Goal: Task Accomplishment & Management: Use online tool/utility

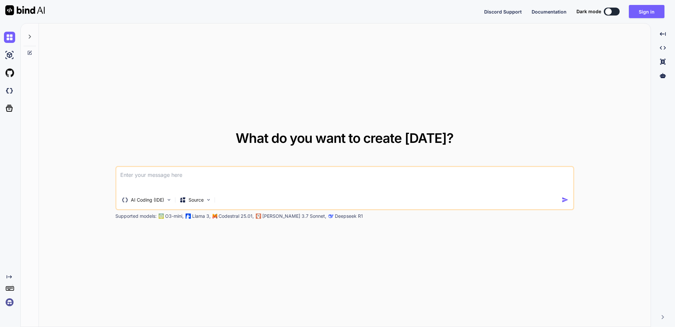
click at [139, 172] on textarea at bounding box center [344, 179] width 457 height 24
click at [148, 197] on p "AI Coding (IDE)" at bounding box center [147, 199] width 33 height 7
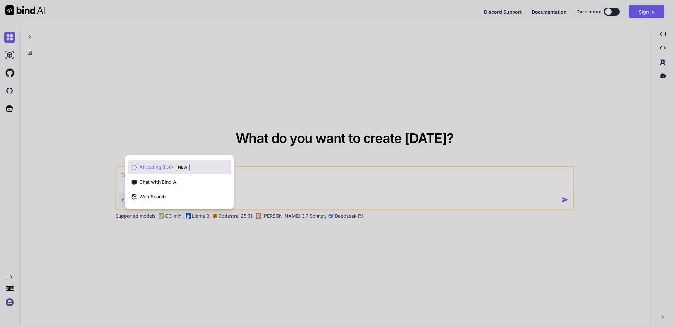
click at [262, 187] on div at bounding box center [337, 163] width 675 height 327
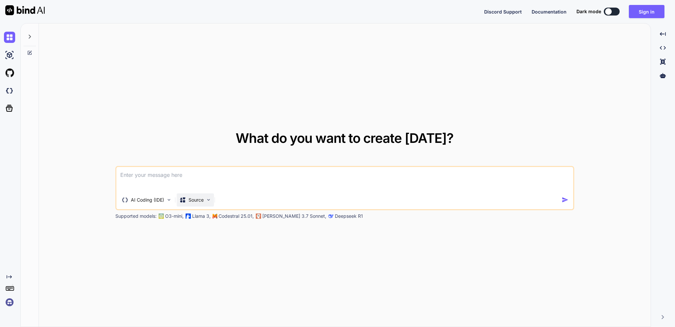
click at [202, 195] on div "Source" at bounding box center [195, 199] width 37 height 13
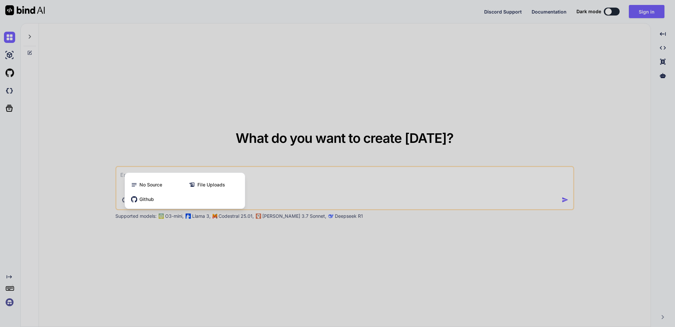
click at [291, 187] on div at bounding box center [337, 163] width 675 height 327
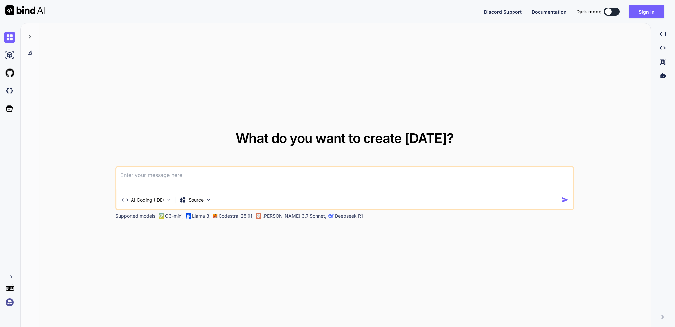
click at [246, 176] on textarea at bounding box center [344, 179] width 457 height 24
click at [211, 175] on textarea at bounding box center [344, 179] width 457 height 24
click at [31, 39] on icon at bounding box center [29, 36] width 5 height 5
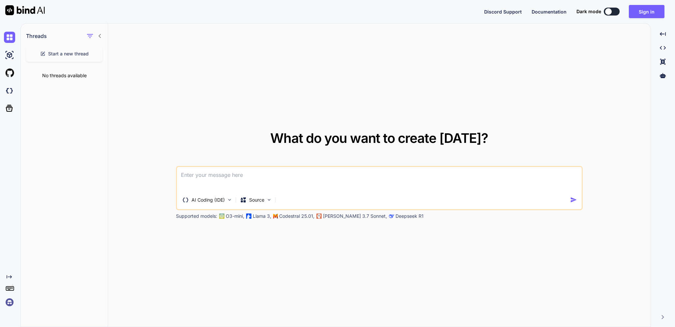
click at [100, 37] on icon at bounding box center [100, 36] width 2 height 4
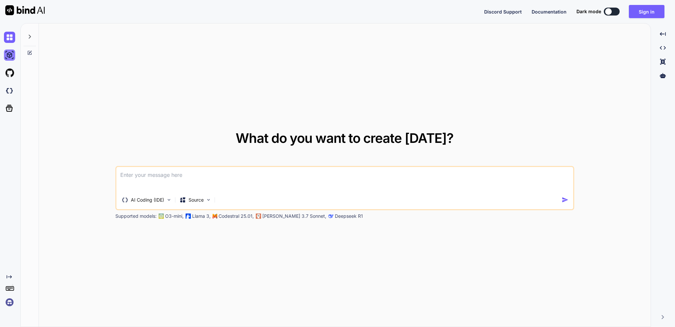
click at [8, 55] on img at bounding box center [9, 54] width 11 height 11
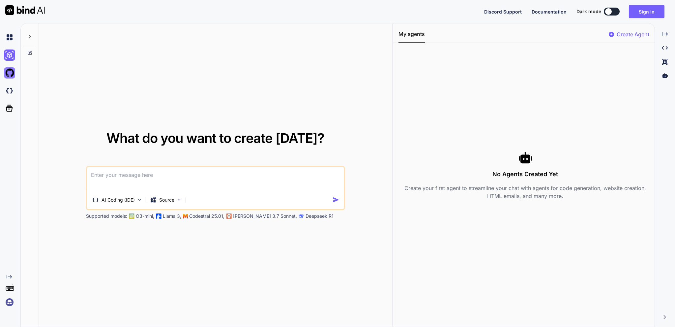
click at [13, 72] on img at bounding box center [9, 72] width 11 height 11
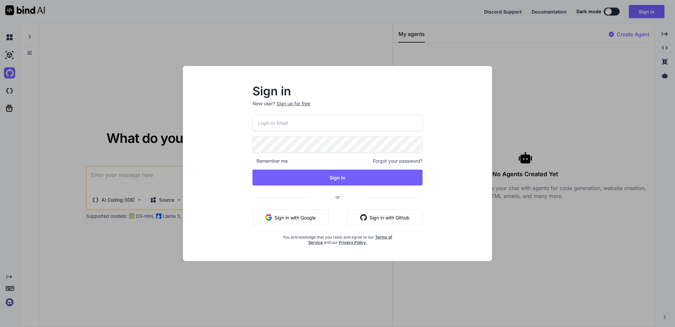
click at [112, 82] on div "Sign in New user? Sign up for free Remember me Forgot your password? Sign In or…" at bounding box center [337, 163] width 675 height 327
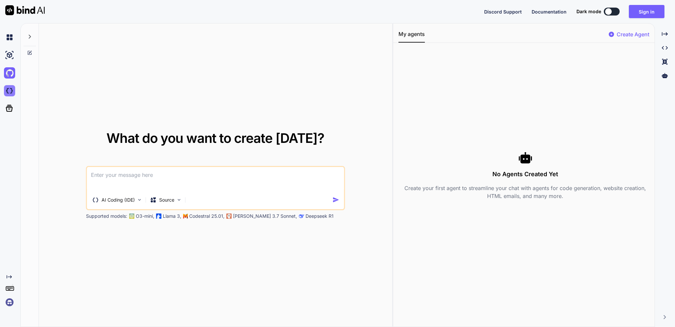
click at [15, 91] on img at bounding box center [9, 90] width 11 height 11
click at [11, 109] on icon at bounding box center [9, 107] width 9 height 9
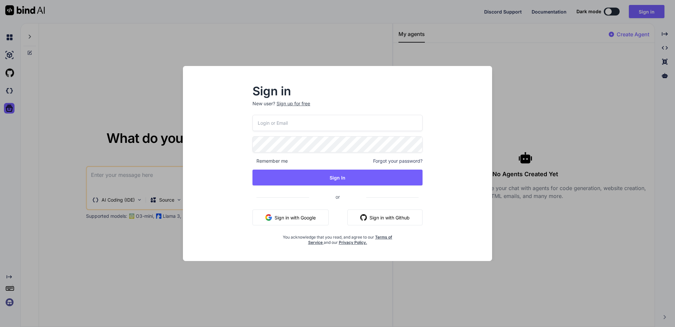
click at [86, 83] on div "Sign in New user? Sign up for free Remember me Forgot your password? Sign In or…" at bounding box center [337, 163] width 675 height 327
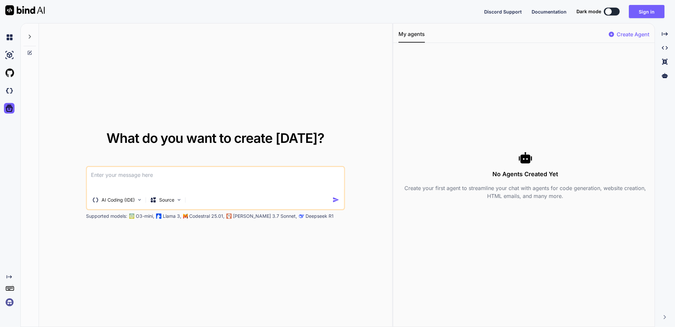
click at [15, 38] on div at bounding box center [11, 37] width 14 height 11
click at [12, 37] on img at bounding box center [9, 37] width 11 height 11
click at [610, 11] on div at bounding box center [608, 11] width 7 height 7
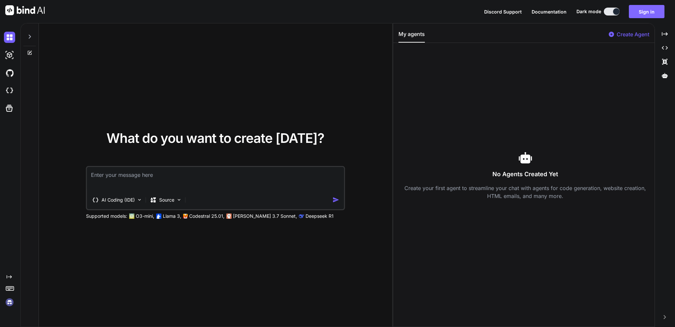
click at [650, 12] on button "Sign in" at bounding box center [647, 11] width 36 height 13
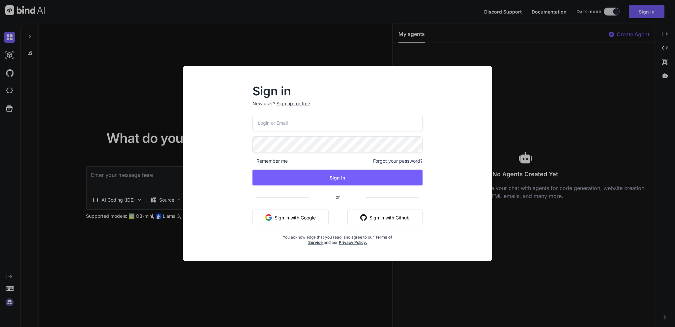
click at [402, 215] on button "Sign in with Github" at bounding box center [384, 217] width 75 height 16
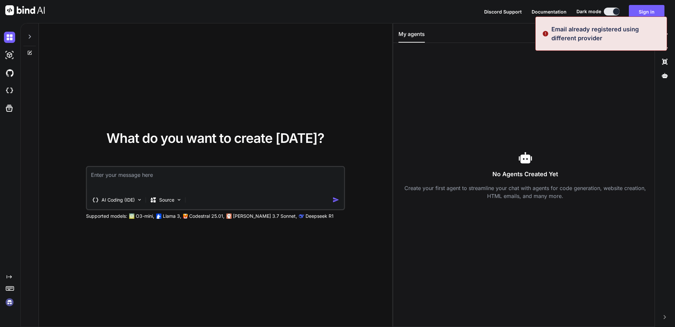
click at [596, 67] on div "No Agents Created Yet Create your first agent to streamline your chat with agen…" at bounding box center [524, 175] width 253 height 254
click at [640, 13] on button "Sign in" at bounding box center [647, 11] width 36 height 13
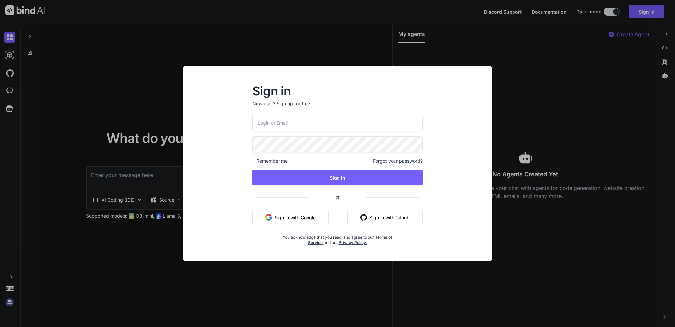
click at [289, 122] on input "email" at bounding box center [337, 123] width 170 height 16
click at [283, 122] on input "email" at bounding box center [337, 123] width 170 height 16
click at [273, 125] on input "email" at bounding box center [337, 123] width 170 height 16
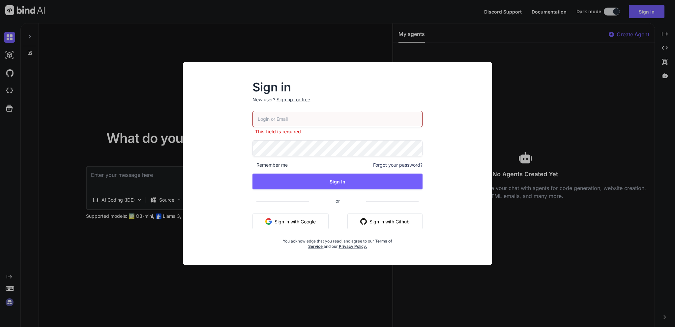
click at [306, 222] on button "Sign in with Google" at bounding box center [290, 221] width 76 height 16
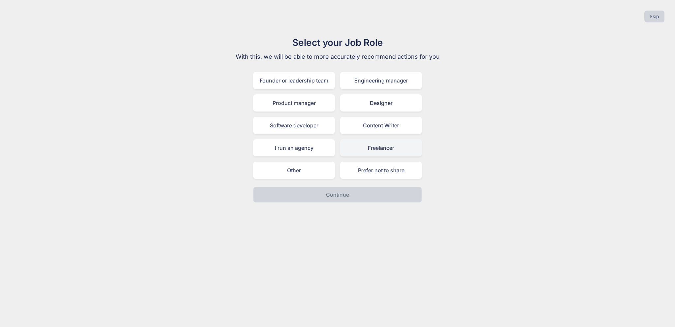
click at [360, 150] on div "Freelancer" at bounding box center [381, 147] width 82 height 17
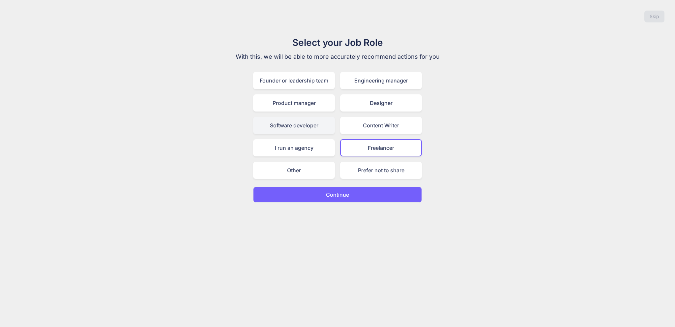
click at [296, 120] on div "Software developer" at bounding box center [294, 125] width 82 height 17
click at [324, 194] on button "Continue" at bounding box center [337, 195] width 169 height 16
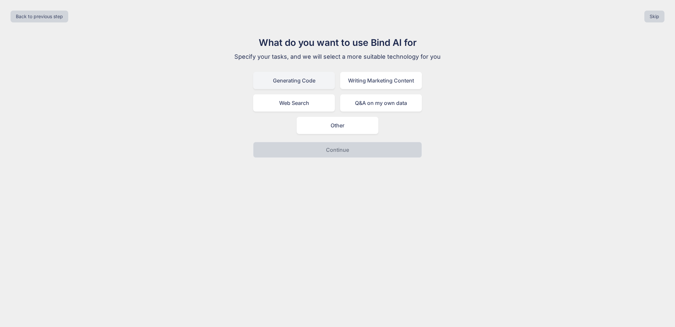
click at [293, 80] on div "Generating Code" at bounding box center [294, 80] width 82 height 17
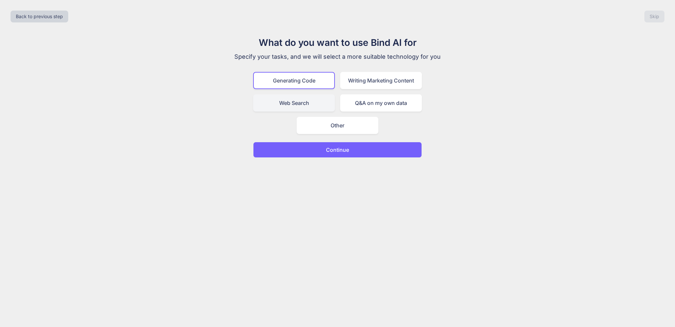
click at [321, 106] on div "Web Search" at bounding box center [294, 102] width 82 height 17
click at [308, 78] on div "Generating Code" at bounding box center [294, 80] width 82 height 17
click at [342, 146] on p "Continue" at bounding box center [337, 150] width 23 height 8
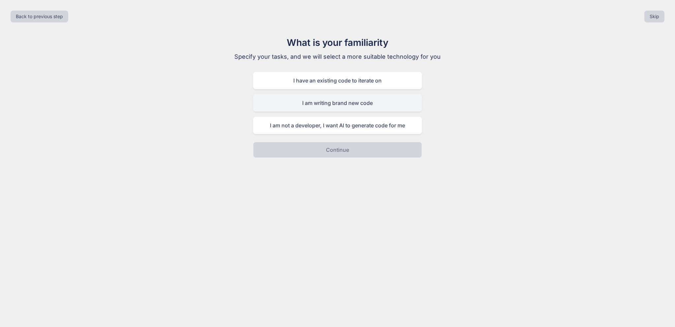
click at [325, 104] on div "I am writing brand new code" at bounding box center [337, 102] width 169 height 17
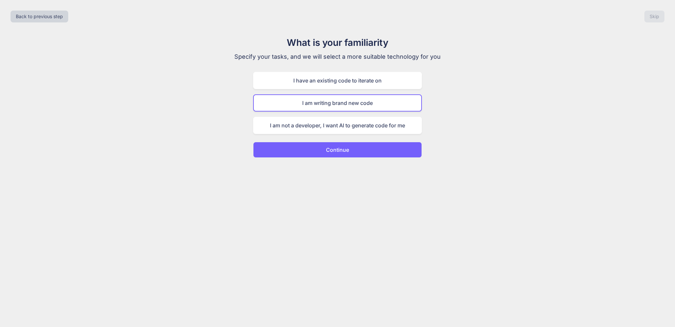
click at [330, 148] on p "Continue" at bounding box center [337, 150] width 23 height 8
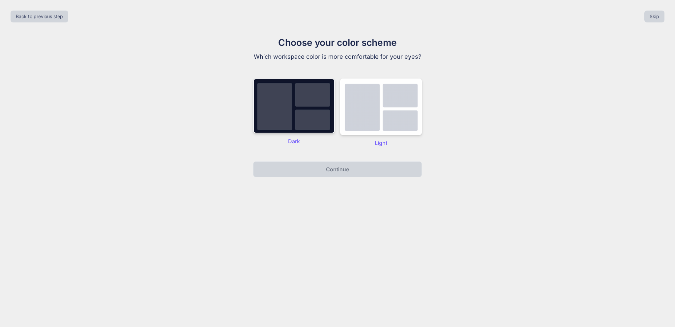
click at [298, 118] on img at bounding box center [294, 105] width 82 height 55
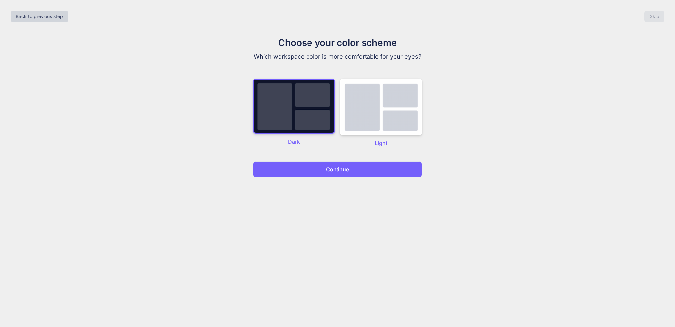
click at [338, 160] on div "Choose your color scheme Which workspace color is more comfortable for your eye…" at bounding box center [337, 106] width 221 height 141
click at [340, 165] on p "Continue" at bounding box center [337, 169] width 23 height 8
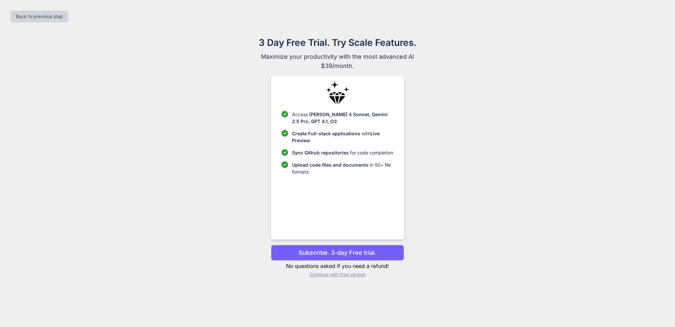
click at [337, 251] on p "Subscribe. 3-day Free trial." at bounding box center [338, 252] width 78 height 9
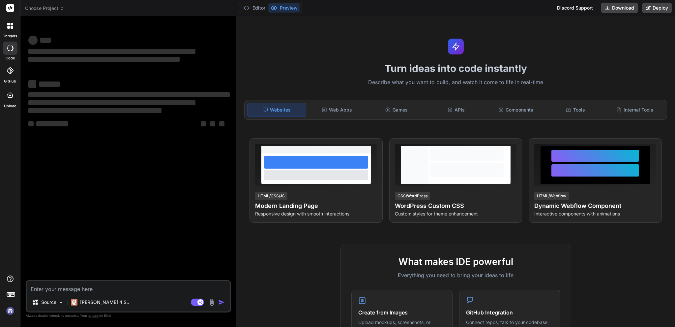
type textarea "x"
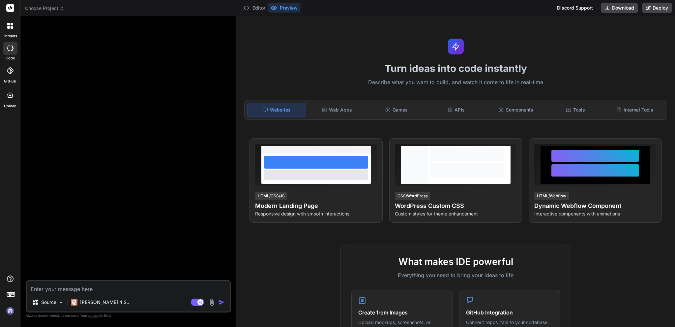
click at [9, 25] on icon at bounding box center [8, 24] width 3 height 3
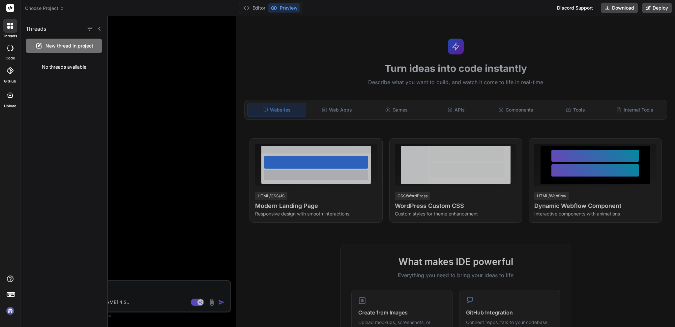
drag, startPoint x: 478, startPoint y: 11, endPoint x: 469, endPoint y: 0, distance: 13.9
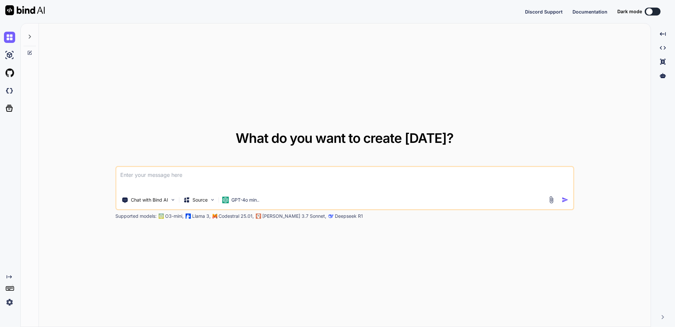
click at [385, 84] on div "What do you want to create today? Chat with Bind AI Source GPT-4o min.. Support…" at bounding box center [345, 175] width 612 height 304
click at [230, 199] on div "GPT-4o min.." at bounding box center [240, 199] width 37 height 7
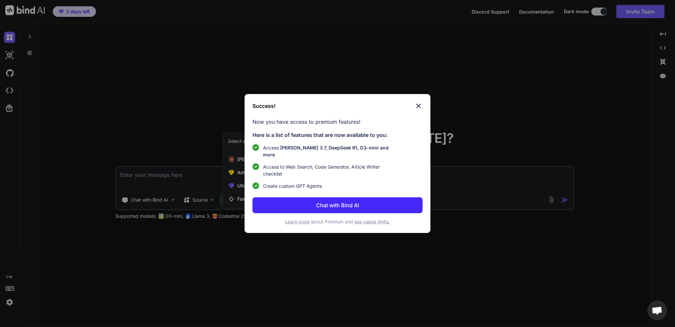
click at [419, 109] on img at bounding box center [419, 106] width 8 height 8
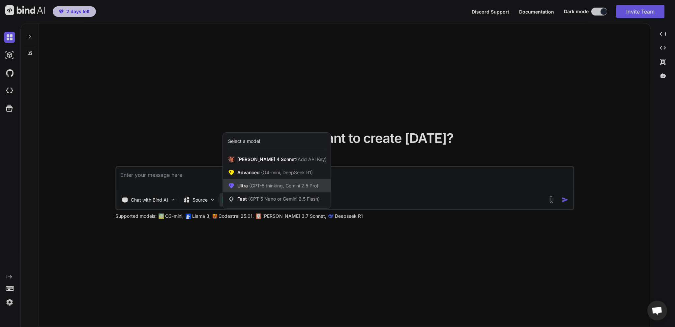
click at [261, 188] on span "(GPT-5 thinking, Gemini 2.5 Pro)" at bounding box center [283, 186] width 71 height 6
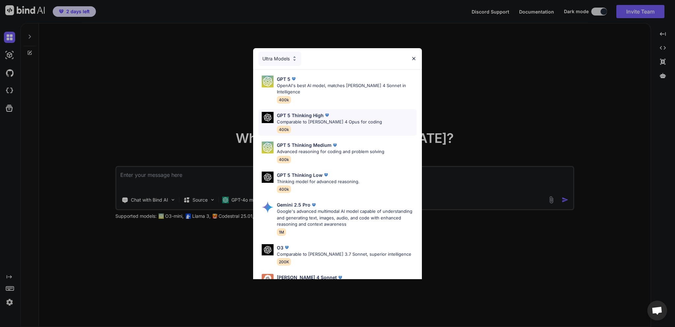
click at [300, 119] on p "Comparable to Claude 4 Opus for coding" at bounding box center [329, 122] width 105 height 7
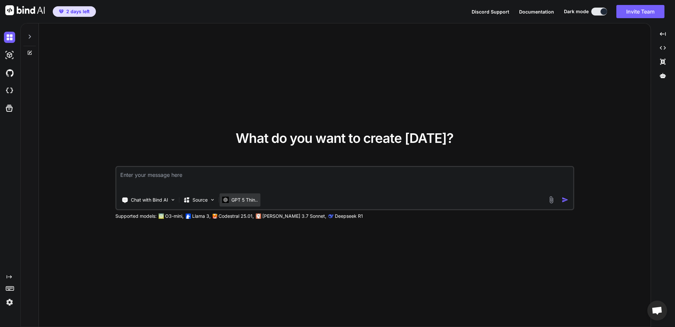
click at [247, 201] on p "GPT 5 Thin.." at bounding box center [244, 199] width 26 height 7
click at [243, 196] on p "GPT 5 Thin.." at bounding box center [244, 199] width 26 height 7
click at [200, 196] on p "Source" at bounding box center [199, 199] width 15 height 7
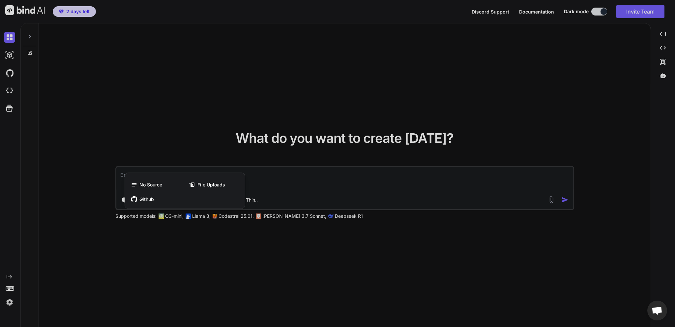
click at [292, 194] on div at bounding box center [337, 163] width 675 height 327
type textarea "x"
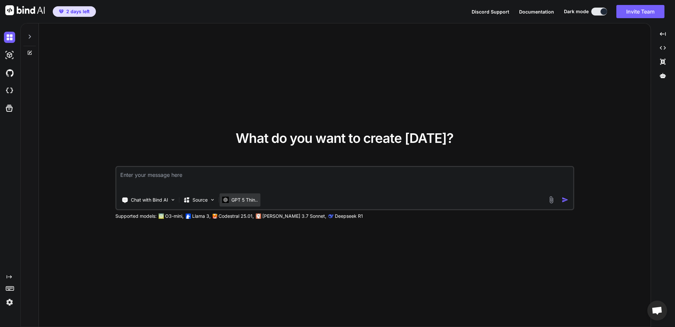
click at [250, 200] on p "GPT 5 Thin.." at bounding box center [244, 199] width 26 height 7
click at [227, 200] on img at bounding box center [225, 199] width 7 height 6
click at [216, 175] on textarea at bounding box center [344, 179] width 457 height 24
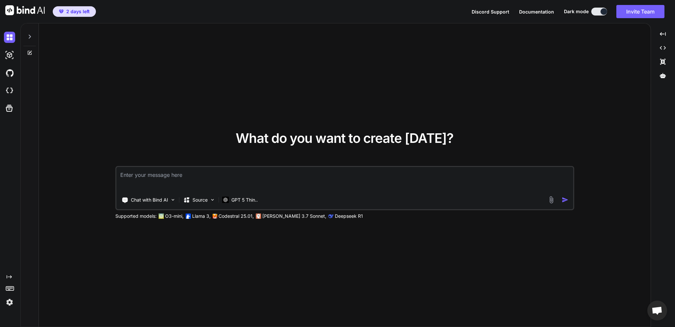
click at [404, 178] on textarea at bounding box center [344, 179] width 457 height 24
click at [5, 304] on img at bounding box center [9, 301] width 11 height 11
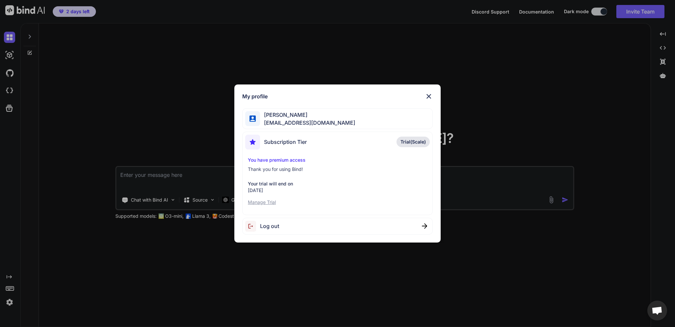
click at [293, 160] on p "You have premium access" at bounding box center [337, 160] width 179 height 7
click at [415, 142] on span "Trial(Scale)" at bounding box center [412, 141] width 25 height 7
click at [262, 202] on p "Manage Trial" at bounding box center [337, 202] width 179 height 7
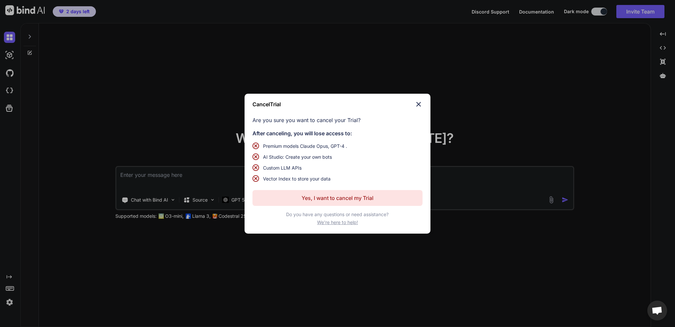
click at [420, 102] on img at bounding box center [419, 104] width 8 height 8
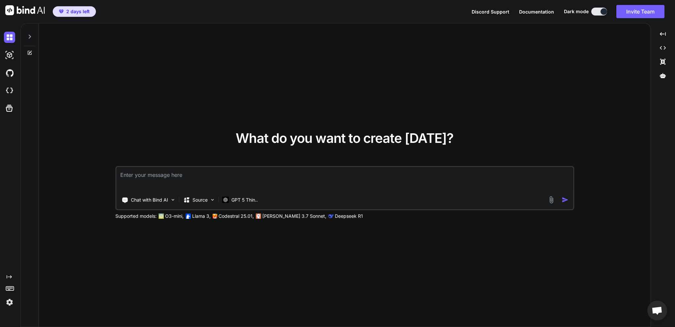
click at [76, 12] on span "2 days left" at bounding box center [77, 11] width 23 height 7
click at [243, 179] on textarea at bounding box center [344, 179] width 457 height 24
click at [227, 177] on textarea at bounding box center [344, 179] width 457 height 24
click at [224, 176] on textarea at bounding box center [344, 179] width 457 height 24
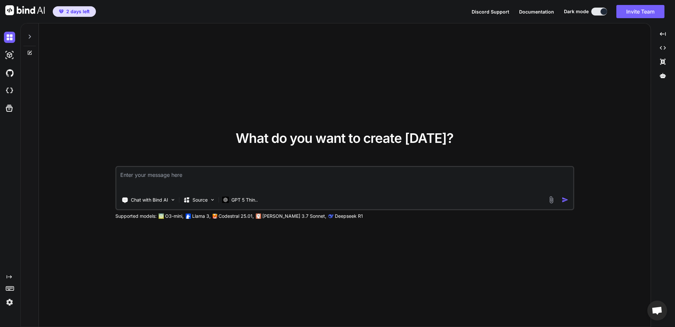
click at [6, 304] on img at bounding box center [9, 301] width 11 height 11
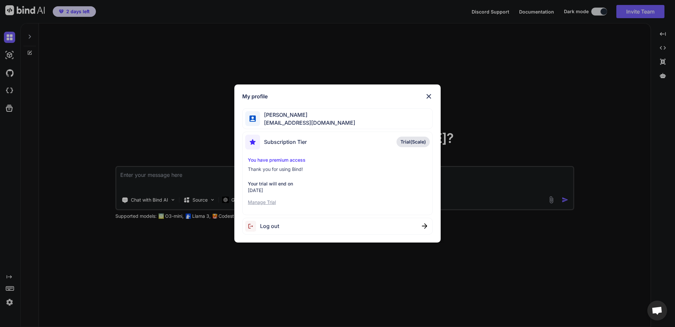
click at [203, 116] on div "My profile Alexander Fischer alexmanhd@gmail.com Subscription Tier Trial(Scale)…" at bounding box center [337, 163] width 675 height 327
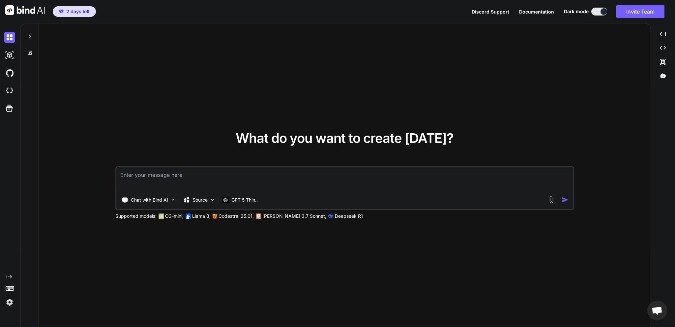
click at [213, 173] on textarea at bounding box center [344, 179] width 457 height 24
click at [212, 173] on textarea at bounding box center [344, 179] width 457 height 24
click at [212, 175] on textarea at bounding box center [344, 179] width 457 height 24
type textarea "H"
type textarea "x"
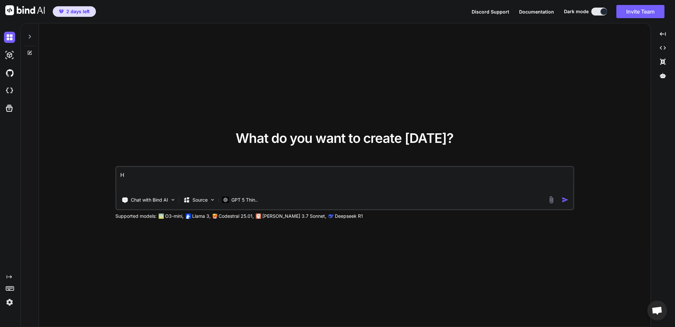
type textarea "He"
type textarea "x"
type textarea "Hey"
type textarea "x"
type textarea "Hey"
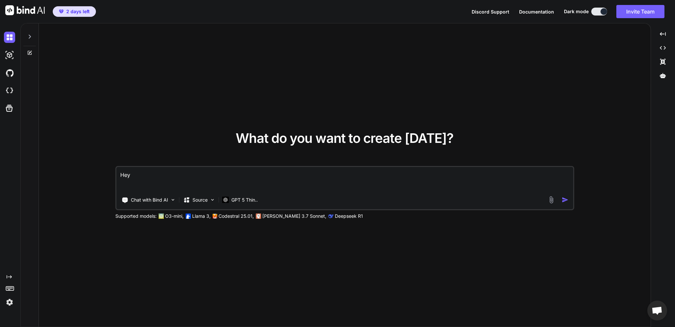
type textarea "x"
click at [236, 177] on textarea "Hey" at bounding box center [344, 179] width 457 height 24
drag, startPoint x: 168, startPoint y: 175, endPoint x: 111, endPoint y: 171, distance: 57.5
click at [112, 171] on div "What do you want to create today? Hey Chat with Bind AI Source GPT 5 Thin.. Sup…" at bounding box center [345, 175] width 612 height 304
paste textarea "Create a modern content-sharing platform with user registration and login. User…"
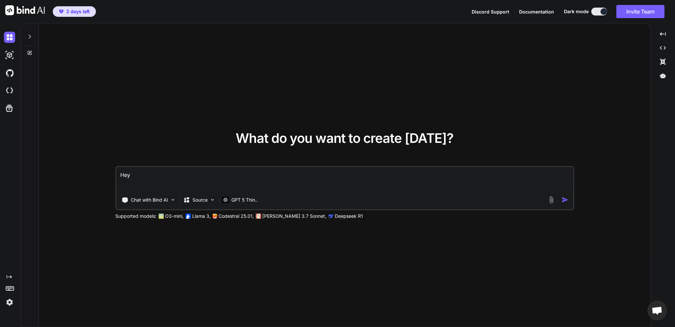
type textarea "Create a modern content-sharing platform with user registration and login. User…"
type textarea "x"
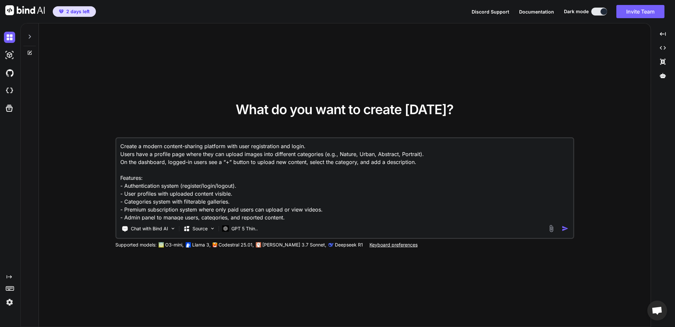
click at [163, 145] on textarea "Create a modern content-sharing platform with user registration and login. User…" at bounding box center [344, 179] width 457 height 82
type textarea "Create a modern pcontent-sharing platform with user registration and login. Use…"
type textarea "x"
type textarea "Create a modern pocontent-sharing platform with user registration and login. Us…"
type textarea "x"
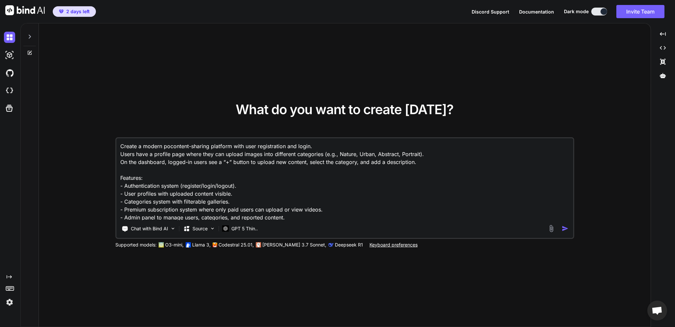
type textarea "Create a modern porcontent-sharing platform with user registration and login. U…"
type textarea "x"
type textarea "Create a modern porncontent-sharing platform with user registration and login. …"
type textarea "x"
type textarea "Create a modern porn content-sharing platform with user registration and login.…"
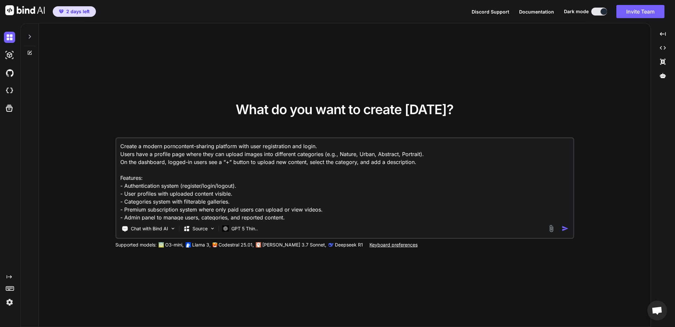
type textarea "x"
type textarea "Create a modern porn scontent-sharing platform with user registration and login…"
type textarea "x"
type textarea "Create a modern porn secontent-sharing platform with user registration and logi…"
type textarea "x"
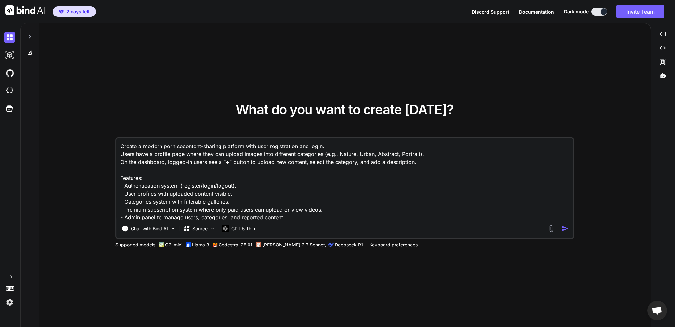
type textarea "Create a modern porn sexcontent-sharing platform with user registration and log…"
type textarea "x"
type textarea "Create a modern porn sex content-sharing platform with user registration and lo…"
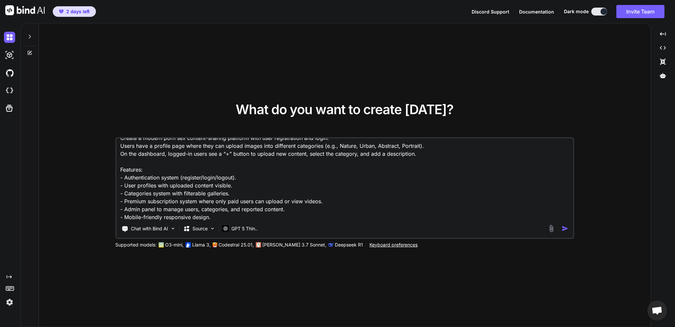
type textarea "x"
type textarea "Create a modern porn sex content-sharing platform with user registration and lo…"
type textarea "x"
click at [194, 218] on textarea "Create a modern porn sex content-sharing platform with user registration and lo…" at bounding box center [344, 179] width 457 height 82
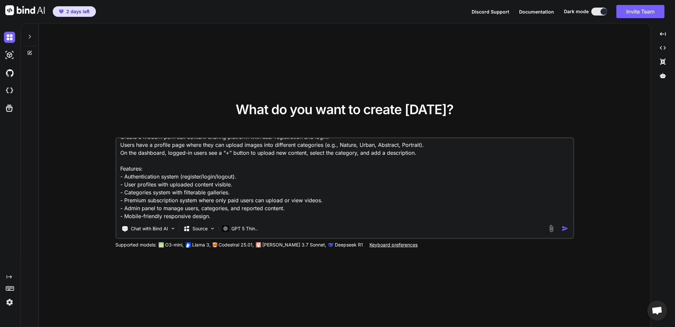
type textarea "Create a modern porn sex content-sharing platform with user registration and lo…"
type textarea "x"
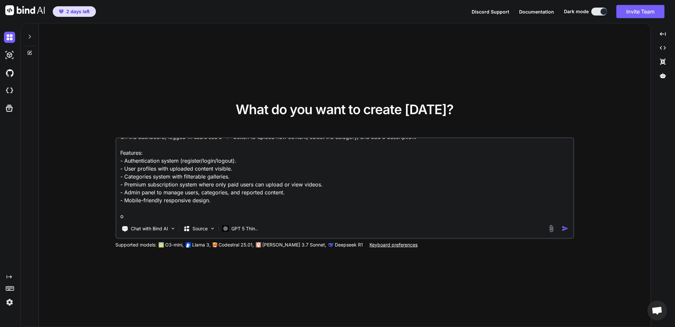
type textarea "Create a modern porn sex content-sharing platform with user registration and lo…"
type textarea "x"
type textarea "Create a modern porn sex content-sharing platform with user registration and lo…"
type textarea "x"
type textarea "Create a modern porn sex content-sharing platform with user registration and lo…"
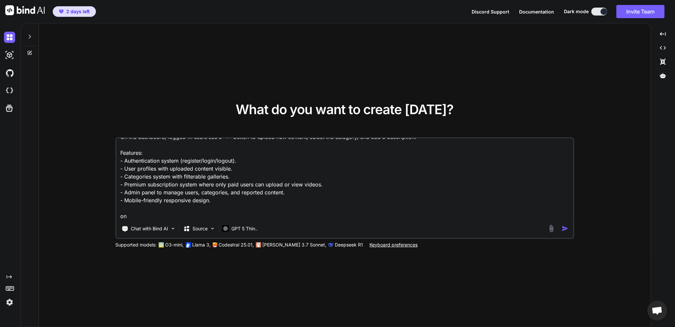
type textarea "x"
type textarea "Create a modern porn sex content-sharing platform with user registration and lo…"
type textarea "x"
type textarea "Create a modern porn sex content-sharing platform with user registration and lo…"
type textarea "x"
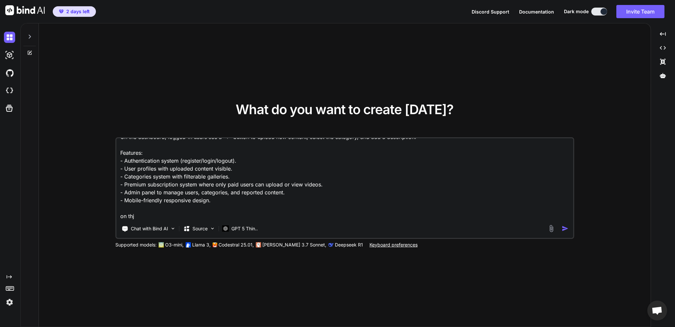
type textarea "Create a modern porn sex content-sharing platform with user registration and lo…"
type textarea "x"
type textarea "Create a modern porn sex content-sharing platform with user registration and lo…"
type textarea "x"
type textarea "Create a modern porn sex content-sharing platform with user registration and lo…"
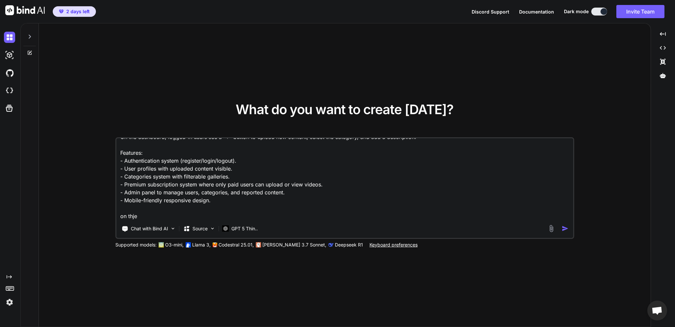
type textarea "x"
type textarea "Create a modern porn sex content-sharing platform with user registration and lo…"
type textarea "x"
type textarea "Create a modern porn sex content-sharing platform with user registration and lo…"
type textarea "x"
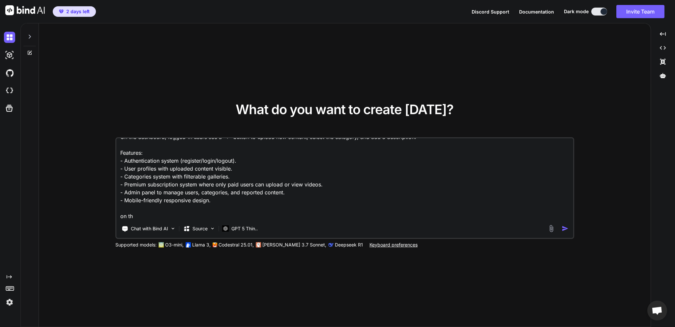
type textarea "Create a modern porn sex content-sharing platform with user registration and lo…"
type textarea "x"
type textarea "Create a modern porn sex content-sharing platform with user registration and lo…"
type textarea "x"
type textarea "Create a modern porn sex content-sharing platform with user registration and lo…"
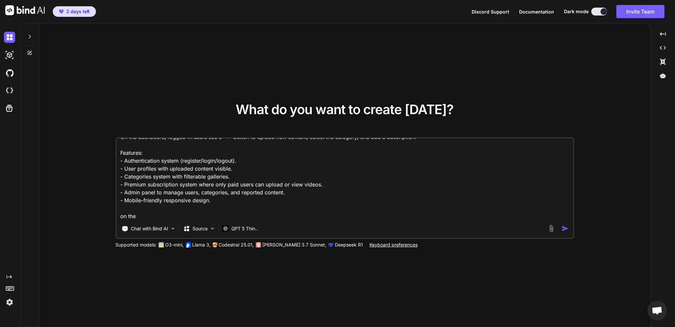
type textarea "x"
type textarea "Create a modern porn sex content-sharing platform with user registration and lo…"
type textarea "x"
type textarea "Create a modern porn sex content-sharing platform with user registration and lo…"
type textarea "x"
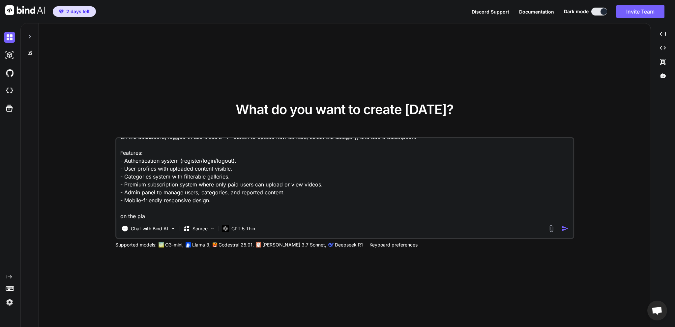
type textarea "Create a modern porn sex content-sharing platform with user registration and lo…"
type textarea "x"
type textarea "Create a modern porn sex content-sharing platform with user registration and lo…"
type textarea "x"
type textarea "Create a modern porn sex content-sharing platform with user registration and lo…"
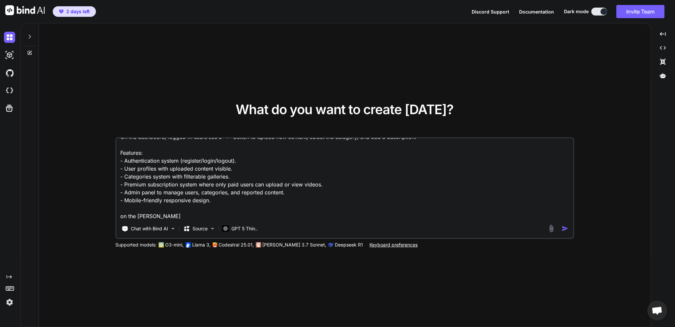
type textarea "x"
type textarea "Create a modern porn sex content-sharing platform with user registration and lo…"
type textarea "x"
type textarea "Create a modern porn sex content-sharing platform with user registration and lo…"
type textarea "x"
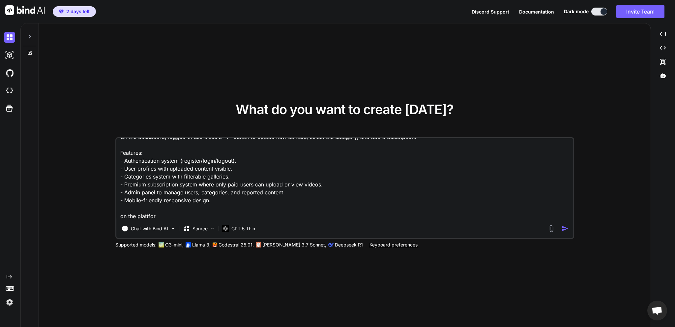
type textarea "Create a modern porn sex content-sharing platform with user registration and lo…"
type textarea "x"
type textarea "Create a modern porn sex content-sharing platform with user registration and lo…"
type textarea "x"
type textarea "Create a modern porn sex content-sharing platform with user registration and lo…"
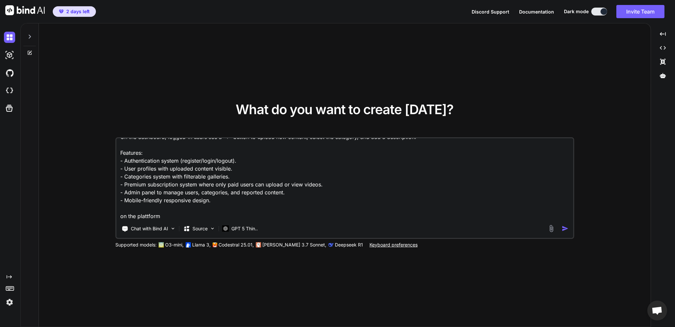
type textarea "x"
type textarea "Create a modern porn sex content-sharing platform with user registration and lo…"
type textarea "x"
type textarea "Create a modern porn sex content-sharing platform with user registration and lo…"
type textarea "x"
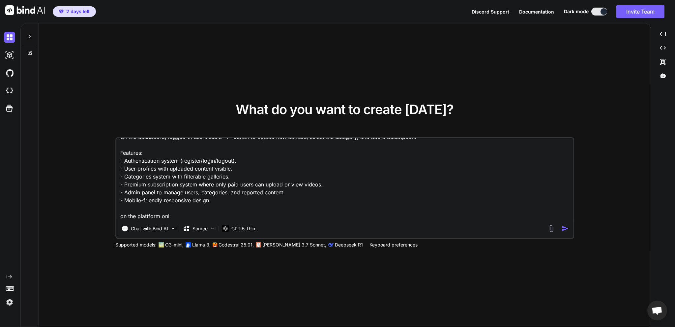
type textarea "Create a modern porn sex content-sharing platform with user registration and lo…"
type textarea "x"
type textarea "Create a modern porn sex content-sharing platform with user registration and lo…"
type textarea "x"
type textarea "Create a modern porn sex content-sharing platform with user registration and lo…"
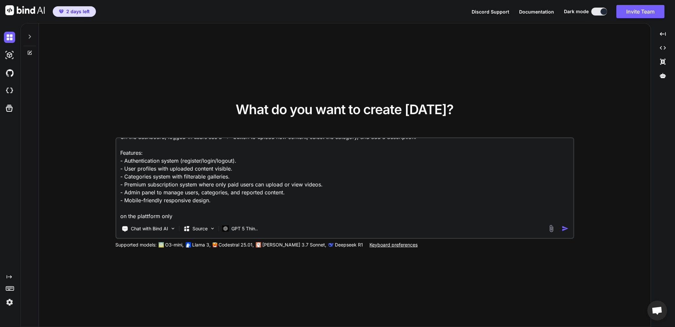
type textarea "x"
type textarea "Create a modern porn sex content-sharing platform with user registration and lo…"
type textarea "x"
type textarea "Create a modern porn sex content-sharing platform with user registration and lo…"
type textarea "x"
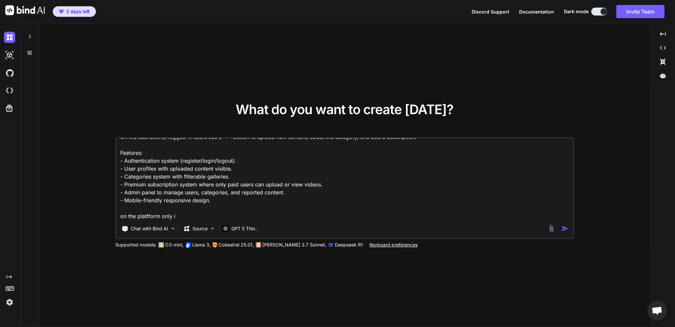
type textarea "Create a modern porn sex content-sharing platform with user registration and lo…"
type textarea "x"
type textarea "Create a modern porn sex content-sharing platform with user registration and lo…"
type textarea "x"
type textarea "Create a modern porn sex content-sharing platform with user registration and lo…"
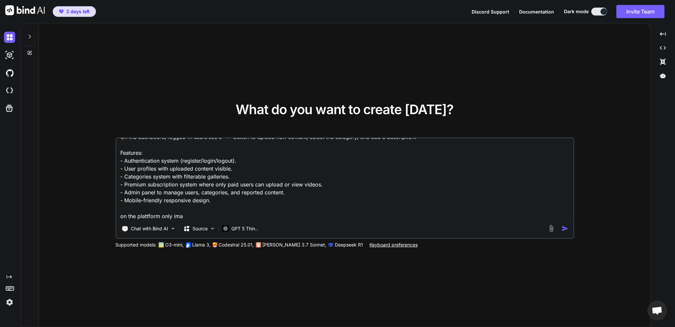
type textarea "x"
type textarea "Create a modern porn sex content-sharing platform with user registration and lo…"
type textarea "x"
type textarea "Create a modern porn sex content-sharing platform with user registration and lo…"
type textarea "x"
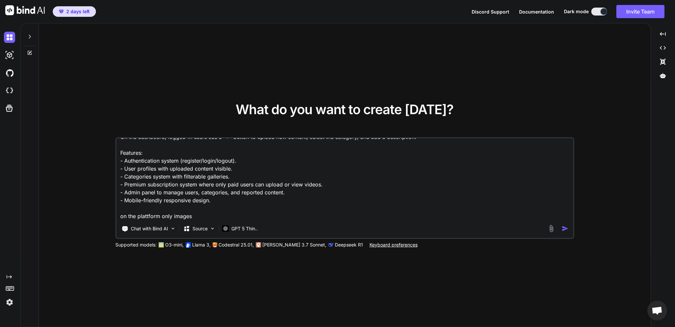
type textarea "Create a modern porn sex content-sharing platform with user registration and lo…"
type textarea "x"
type textarea "Create a modern porn sex content-sharing platform with user registration and lo…"
type textarea "x"
type textarea "Create a modern porn sex content-sharing platform with user registration and lo…"
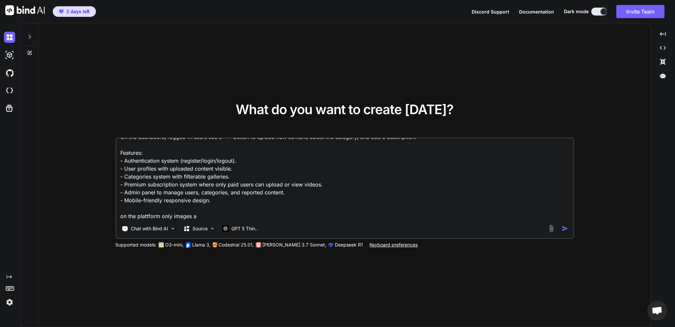
type textarea "x"
type textarea "Create a modern porn sex content-sharing platform with user registration and lo…"
type textarea "x"
type textarea "Create a modern porn sex content-sharing platform with user registration and lo…"
type textarea "x"
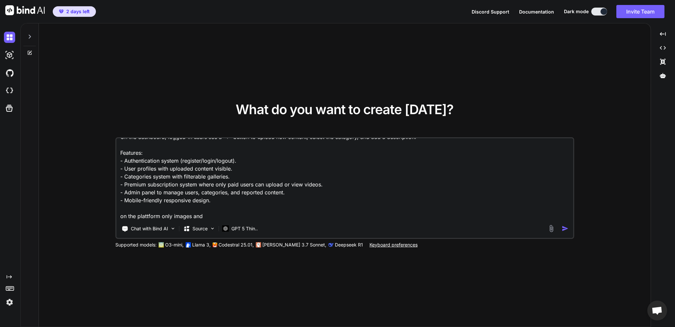
type textarea "Create a modern porn sex content-sharing platform with user registration and lo…"
type textarea "x"
type textarea "Create a modern porn sex content-sharing platform with user registration and lo…"
type textarea "x"
type textarea "Create a modern porn sex content-sharing platform with user registration and lo…"
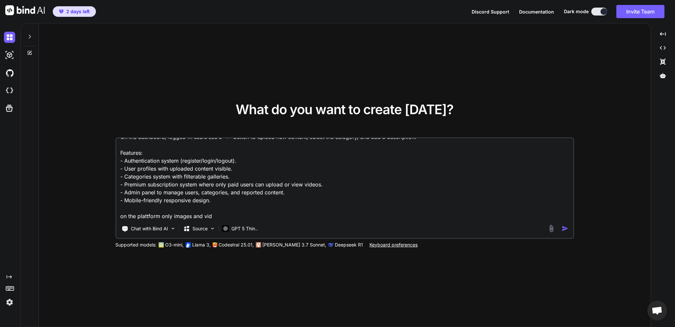
type textarea "x"
type textarea "Create a modern porn sex content-sharing platform with user registration and lo…"
type textarea "x"
type textarea "Create a modern porn sex content-sharing platform with user registration and lo…"
type textarea "x"
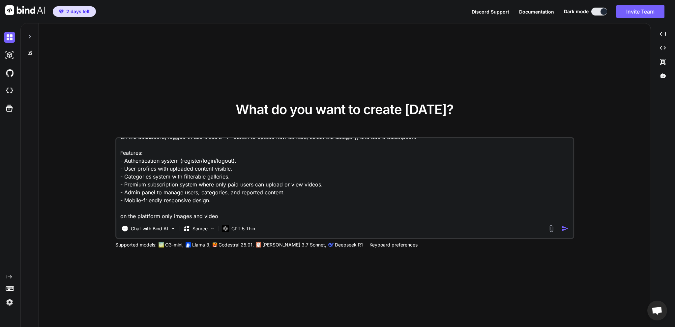
type textarea "Create a modern porn sex content-sharing platform with user registration and lo…"
type textarea "x"
type textarea "Create a modern porn sex content-sharing platform with user registration and lo…"
type textarea "x"
type textarea "Create a modern porn sex content-sharing platform with user registration and lo…"
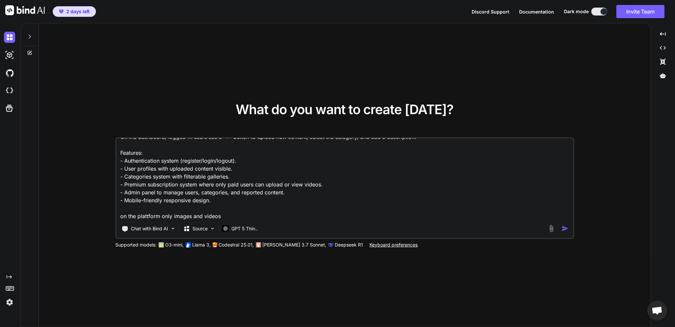
type textarea "x"
type textarea "Create a modern porn sex content-sharing platform with user registration and lo…"
type textarea "x"
type textarea "Create a modern porn sex content-sharing platform with user registration and lo…"
type textarea "x"
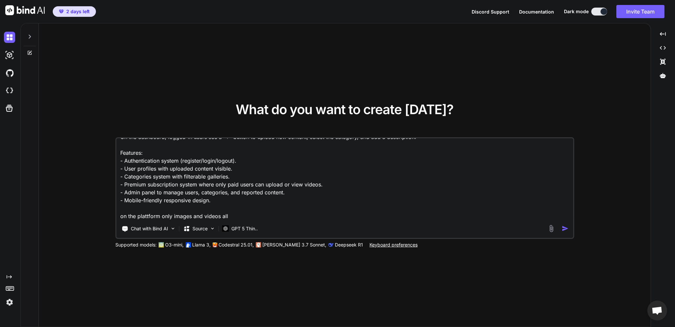
type textarea "Create a modern porn sex content-sharing platform with user registration and lo…"
type textarea "x"
type textarea "Create a modern porn sex content-sharing platform with user registration and lo…"
type textarea "x"
type textarea "Create a modern porn sex content-sharing platform with user registration and lo…"
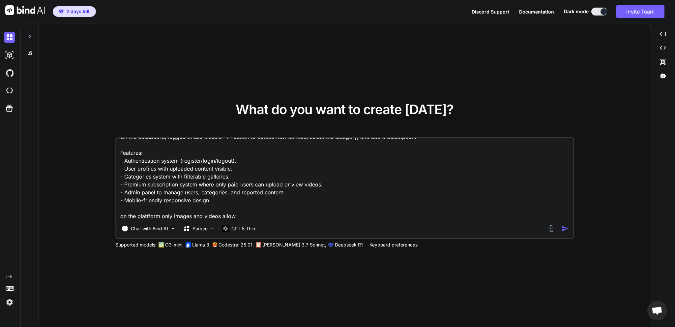
type textarea "x"
type textarea "Create a modern porn sex content-sharing platform with user registration and lo…"
type textarea "x"
type textarea "Create a modern porn sex content-sharing platform with user registration and lo…"
type textarea "x"
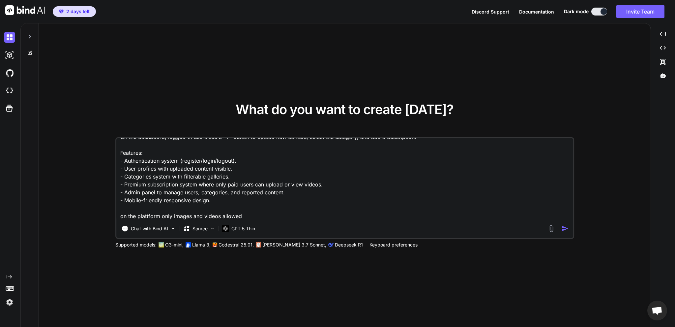
type textarea "Create a modern porn sex content-sharing platform with user registration and lo…"
type textarea "x"
type textarea "Create a modern porn sex content-sharing platform with user registration and lo…"
type textarea "x"
type textarea "Create a modern porn sex content-sharing platform with user registration and lo…"
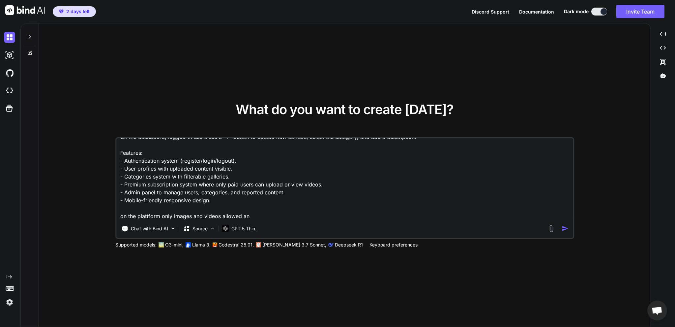
type textarea "x"
type textarea "Create a modern porn sex content-sharing platform with user registration and lo…"
type textarea "x"
type textarea "Create a modern porn sex content-sharing platform with user registration and lo…"
type textarea "x"
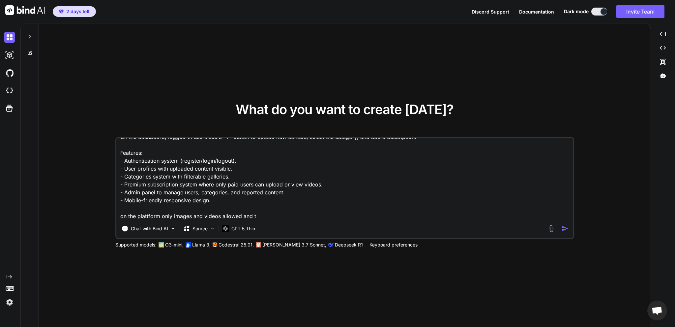
type textarea "Create a modern porn sex content-sharing platform with user registration and lo…"
type textarea "x"
type textarea "Create a modern porn sex content-sharing platform with user registration and lo…"
type textarea "x"
type textarea "Create a modern porn sex content-sharing platform with user registration and lo…"
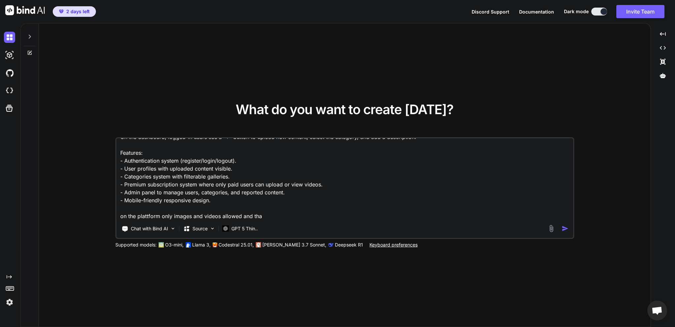
type textarea "x"
type textarea "Create a modern porn sex content-sharing platform with user registration and lo…"
type textarea "x"
type textarea "Create a modern porn sex content-sharing platform with user registration and lo…"
type textarea "x"
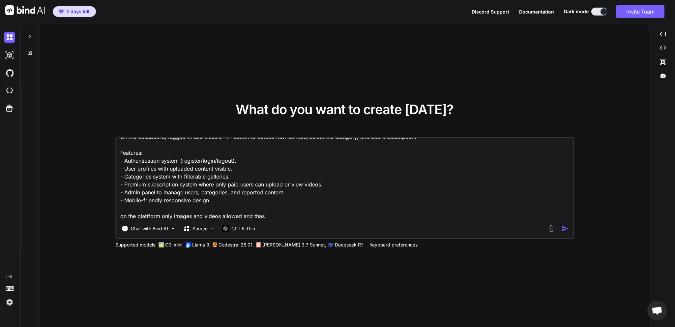
type textarea "Create a modern porn sex content-sharing platform with user registration and lo…"
type textarea "x"
type textarea "Create a modern porn sex content-sharing platform with user registration and lo…"
type textarea "x"
type textarea "Create a modern porn sex content-sharing platform with user registration and lo…"
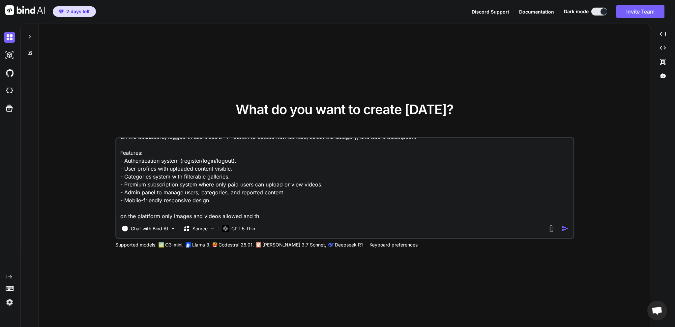
type textarea "x"
type textarea "Create a modern porn sex content-sharing platform with user registration and lo…"
type textarea "x"
type textarea "Create a modern porn sex content-sharing platform with user registration and lo…"
type textarea "x"
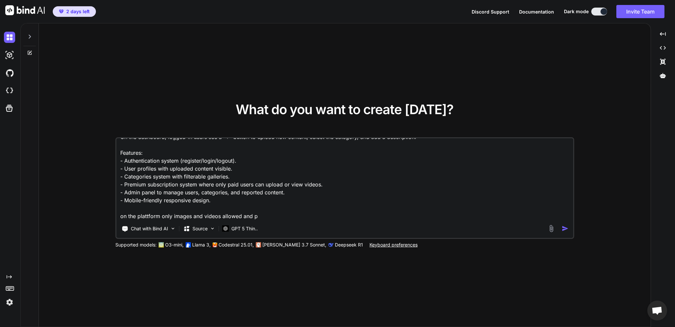
type textarea "Create a modern porn sex content-sharing platform with user registration and lo…"
type textarea "x"
type textarea "Create a modern porn sex content-sharing platform with user registration and lo…"
type textarea "x"
type textarea "Create a modern porn sex content-sharing platform with user registration and lo…"
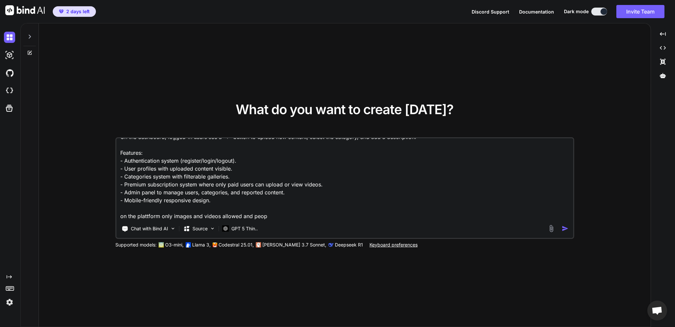
type textarea "x"
type textarea "Create a modern porn sex content-sharing platform with user registration and lo…"
type textarea "x"
type textarea "Create a modern porn sex content-sharing platform with user registration and lo…"
type textarea "x"
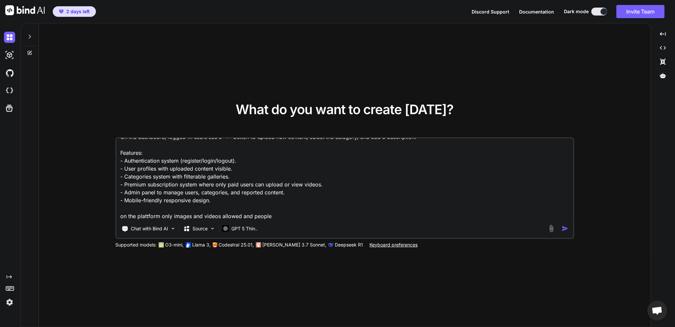
type textarea "Create a modern porn sex content-sharing platform with user registration and lo…"
type textarea "x"
type textarea "Create a modern porn sex content-sharing platform with user registration and lo…"
type textarea "x"
type textarea "Create a modern porn sex content-sharing platform with user registration and lo…"
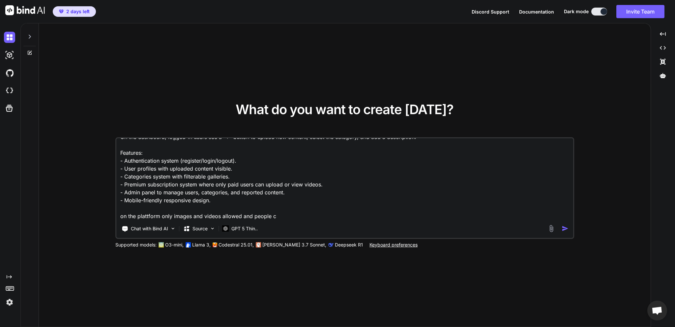
type textarea "x"
type textarea "Create a modern porn sex content-sharing platform with user registration and lo…"
type textarea "x"
type textarea "Create a modern porn sex content-sharing platform with user registration and lo…"
type textarea "x"
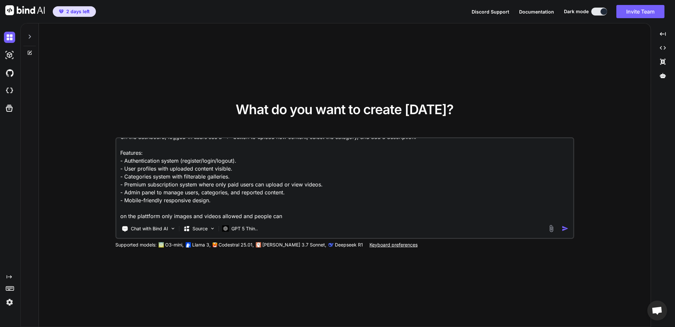
type textarea "Create a modern porn sex content-sharing platform with user registration and lo…"
type textarea "x"
type textarea "Create a modern porn sex content-sharing platform with user registration and lo…"
type textarea "x"
type textarea "Create a modern porn sex content-sharing platform with user registration and lo…"
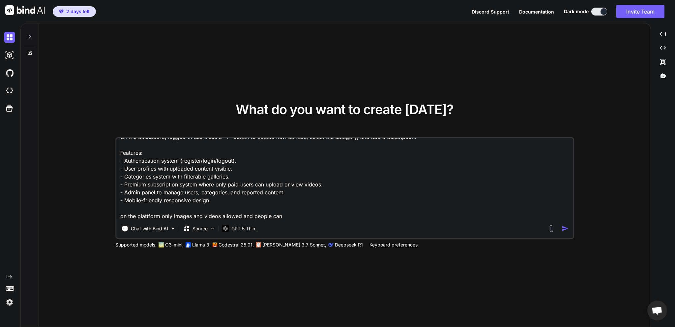
type textarea "x"
type textarea "Create a modern porn sex content-sharing platform with user registration and lo…"
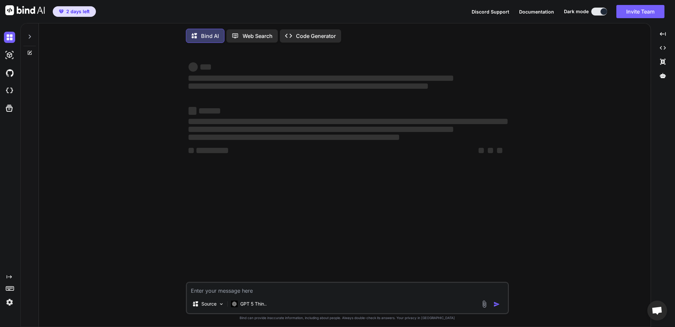
click at [259, 292] on textarea at bounding box center [347, 288] width 321 height 12
click at [215, 63] on div "‌ ‌" at bounding box center [348, 66] width 319 height 10
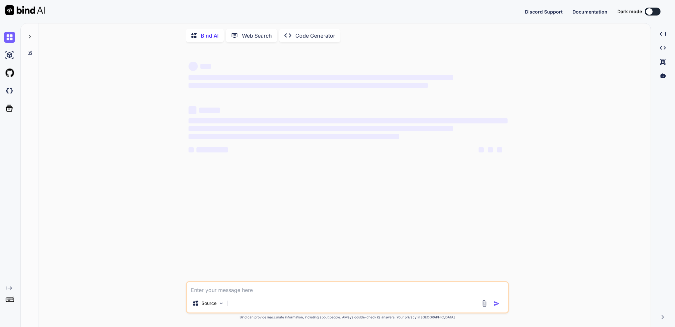
type textarea "x"
click at [192, 80] on span "‌" at bounding box center [321, 77] width 265 height 5
click at [131, 73] on div "‌ ‌ ‌ ‌ ‌ ‌ ‌ ‌ ‌ ‌ ‌ ‌ ‌ ‌ Source GPT 5 Thin.. Created with Bind Always check …" at bounding box center [347, 187] width 606 height 280
click at [653, 14] on button at bounding box center [653, 12] width 16 height 8
click at [146, 73] on div "‌ ‌ ‌ ‌ ‌ ‌ ‌ ‌ ‌ ‌ ‌ ‌ ‌ ‌ Source GPT 5 Thin.. Created with Bind Always check …" at bounding box center [347, 187] width 606 height 280
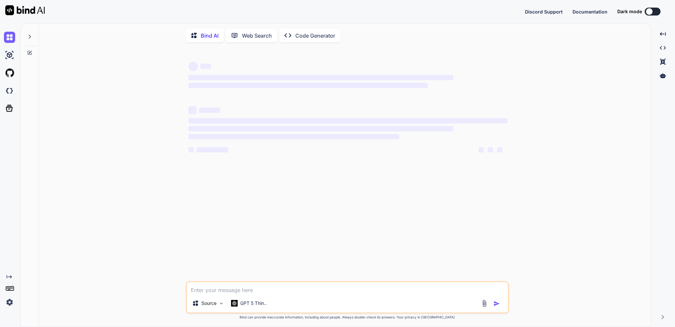
click at [20, 13] on img at bounding box center [25, 10] width 40 height 10
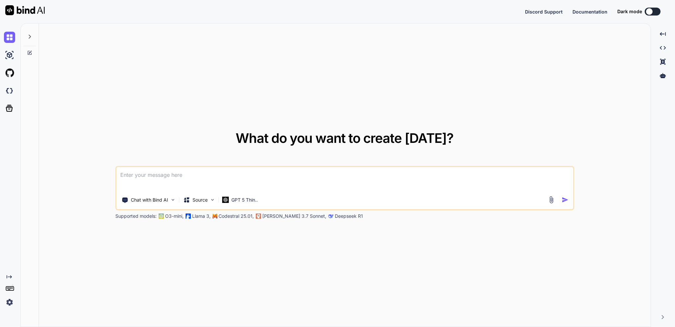
click at [168, 112] on div "What do you want to create today? Chat with Bind AI Source GPT 5 Thin.. Support…" at bounding box center [345, 175] width 612 height 304
click at [652, 10] on div at bounding box center [649, 11] width 7 height 7
click at [658, 12] on button at bounding box center [653, 12] width 16 height 8
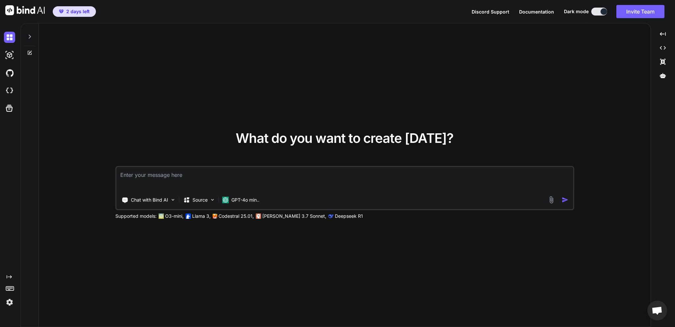
click at [162, 178] on textarea at bounding box center [344, 179] width 457 height 24
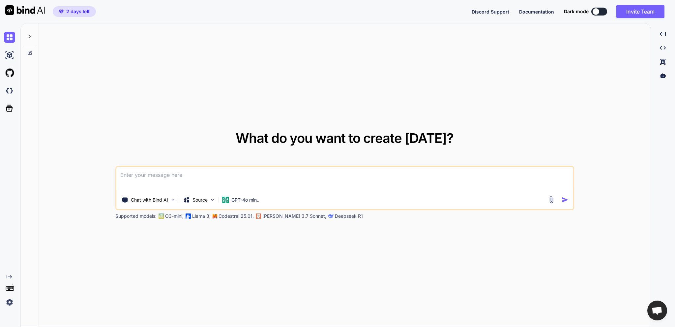
type textarea "x"
type textarea "h"
type textarea "x"
type textarea "he"
type textarea "x"
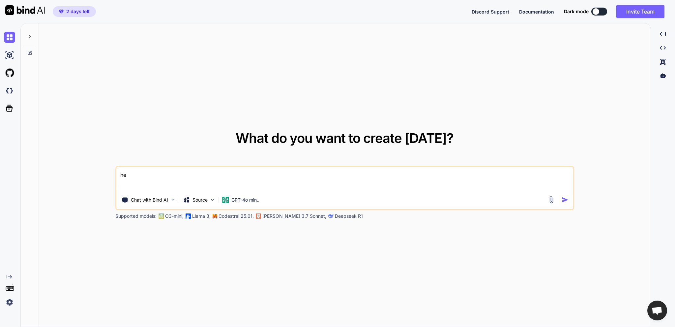
type textarea "hey"
type textarea "x"
type textarea "hey"
type textarea "x"
type textarea "hey"
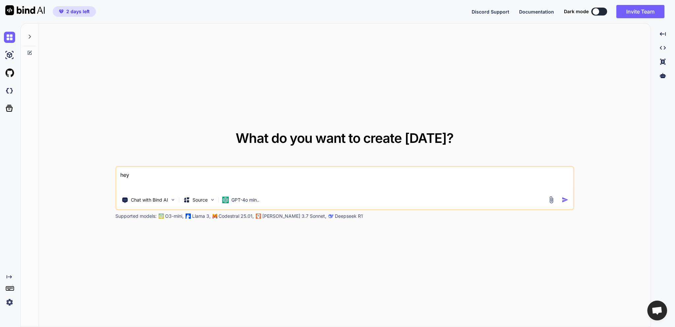
type textarea "x"
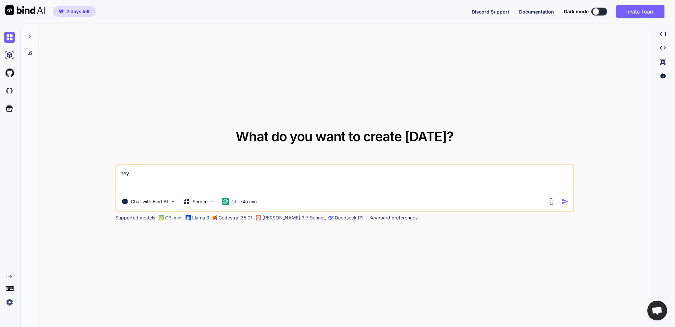
paste textarea "Create a modern content-sharing platform with user registration and login. User…"
type textarea "hey Create a modern content-sharing platform with user registration and login. …"
type textarea "x"
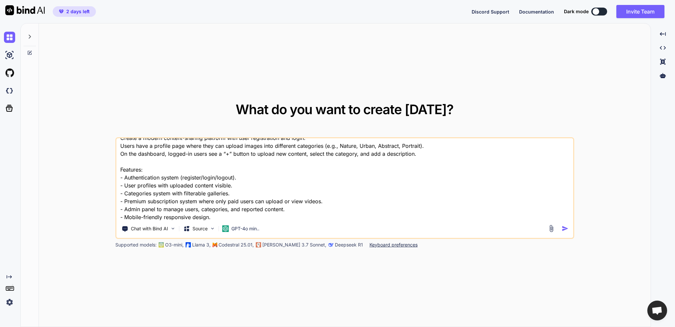
scroll to position [4, 0]
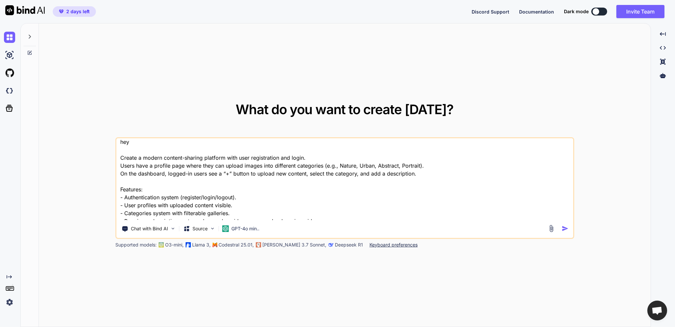
type textarea "hey Create a modern scontent-sharing platform with user registration and login.…"
type textarea "x"
type textarea "hey Create a modern secontent-sharing platform with user registration and login…"
type textarea "x"
type textarea "hey Create a modern sexcontent-sharing platform with user registration and logi…"
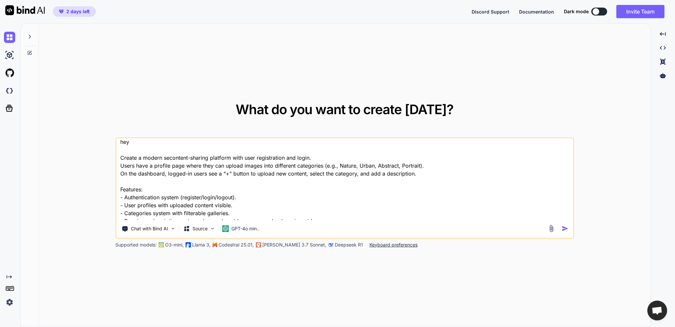
type textarea "x"
type textarea "hey Create a modern secontent-sharing platform with user registration and login…"
type textarea "x"
type textarea "hey Create a modern scontent-sharing platform with user registration and login.…"
type textarea "x"
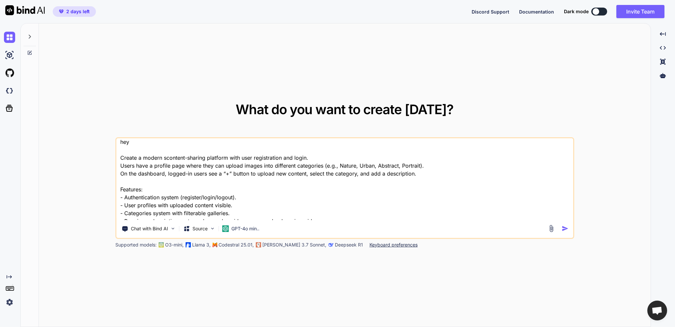
type textarea "hey Create a modern content-sharing platform with user registration and login. …"
type textarea "x"
type textarea "hey Create a modern pcontent-sharing platform with user registration and login.…"
type textarea "x"
type textarea "hey Create a modern prcontent-sharing platform with user registration and login…"
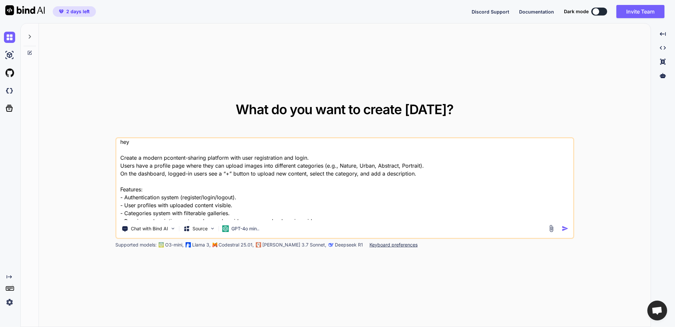
type textarea "x"
type textarea "hey Create a modern procontent-sharing platform with user registration and logi…"
type textarea "x"
type textarea "hey Create a modern prcontent-sharing platform with user registration and login…"
type textarea "x"
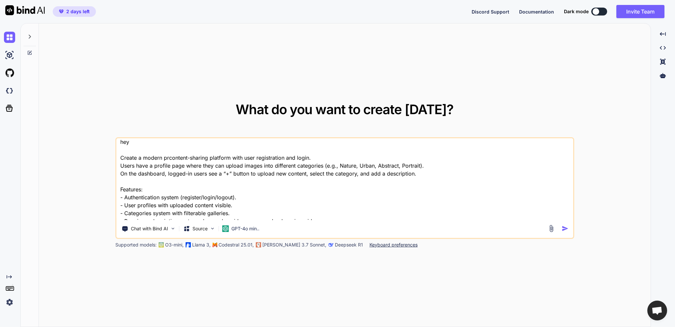
type textarea "hey Create a modern pcontent-sharing platform with user registration and login.…"
type textarea "x"
type textarea "hey Create a modern pocontent-sharing platform with user registration and login…"
type textarea "x"
type textarea "hey Create a modern porcontent-sharing platform with user registration and logi…"
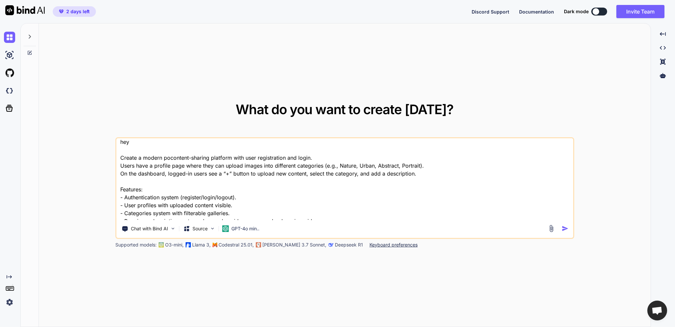
type textarea "x"
type textarea "hey Create a modern porncontent-sharing platform with user registration and log…"
type textarea "x"
type textarea "hey Create a modern pornmcontent-sharing platform with user registration and lo…"
type textarea "x"
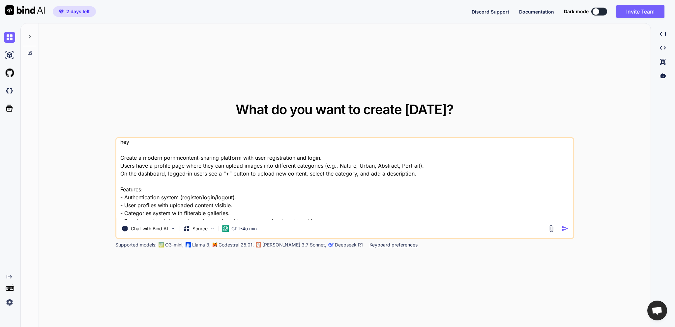
type textarea "hey Create a modern pornm content-sharing platform with user registration and l…"
type textarea "x"
type textarea "hey Create a modern pornmcontent-sharing platform with user registration and lo…"
type textarea "x"
type textarea "hey Create a modern porncontent-sharing platform with user registration and log…"
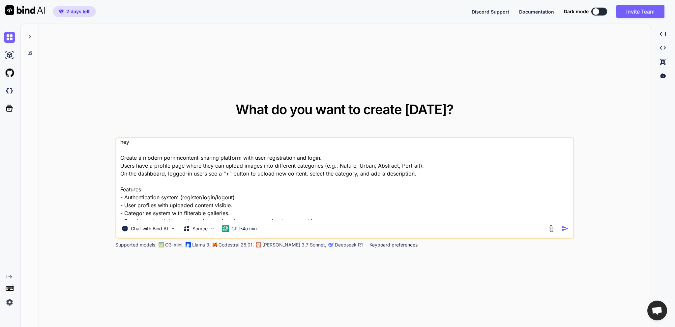
type textarea "x"
type textarea "hey Create a modern porn content-sharing platform with user registration and lo…"
type textarea "x"
type textarea "hey Create a modern porn acontent-sharing platform with user registration and l…"
type textarea "x"
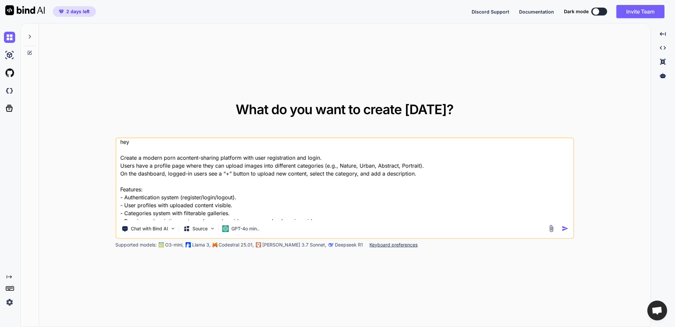
type textarea "hey Create a modern porn alcontent-sharing platform with user registration and …"
type textarea "x"
type textarea "hey Create a modern porn albcontent-sharing platform with user registration and…"
type textarea "x"
type textarea "hey Create a modern porn albucontent-sharing platform with user registration an…"
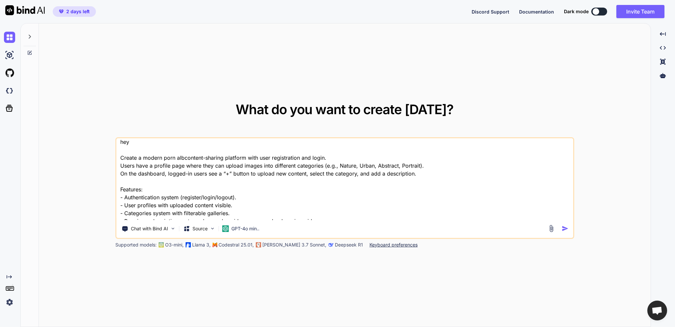
type textarea "x"
type textarea "hey Create a modern porn albumcontent-sharing platform with user registration a…"
type textarea "x"
type textarea "hey Create a modern porn album content-sharing platform with user registration …"
type textarea "x"
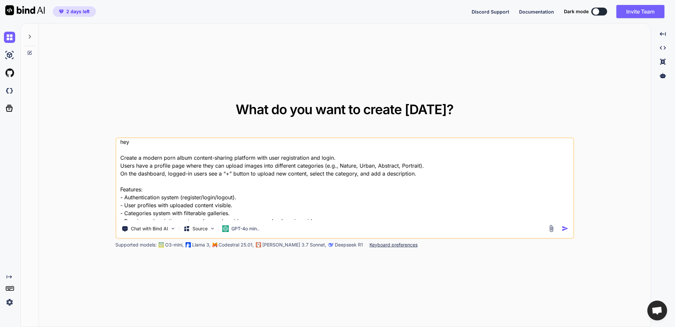
scroll to position [25, 0]
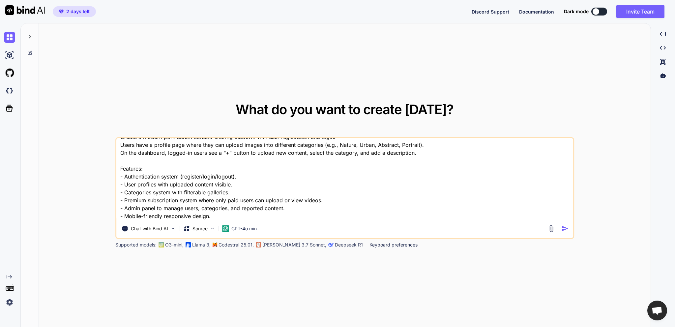
click at [298, 201] on textarea "hey Create a modern porn album content-sharing platform with user registration …" at bounding box center [344, 179] width 457 height 82
drag, startPoint x: 298, startPoint y: 201, endPoint x: 286, endPoint y: 201, distance: 12.2
click at [286, 201] on textarea "hey Create a modern porn album content-sharing platform with user registration …" at bounding box center [344, 179] width 457 height 82
type textarea "hey Create a modern porn album content-sharing platform with user registration …"
type textarea "x"
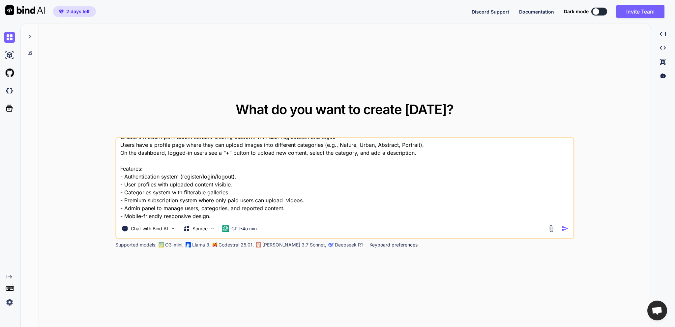
type textarea "hey Create a modern porn album content-sharing platform with user registration …"
type textarea "x"
type textarea "hey Create a modern porn album content-sharing platform with user registration …"
type textarea "x"
type textarea "hey Create a modern porn album content-sharing platform with user registration …"
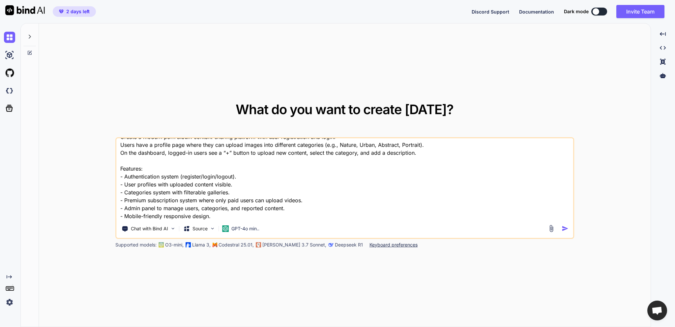
type textarea "x"
type textarea "hey Create a modern porn album content-sharing platform with user registration …"
type textarea "x"
type textarea "hey Create a modern porn album content-sharing platform with user registration …"
type textarea "x"
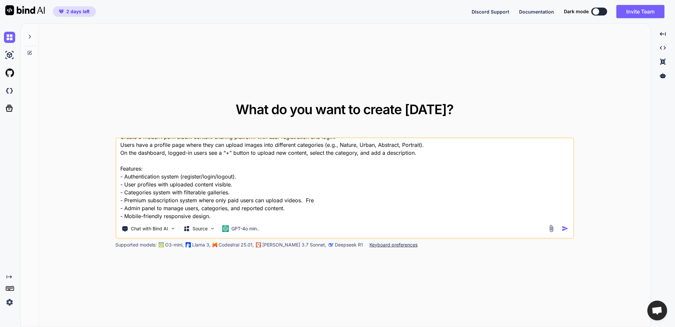
type textarea "hey Create a modern porn album content-sharing platform with user registration …"
type textarea "x"
type textarea "hey Create a modern porn album content-sharing platform with user registration …"
type textarea "x"
type textarea "hey Create a modern porn album content-sharing platform with user registration …"
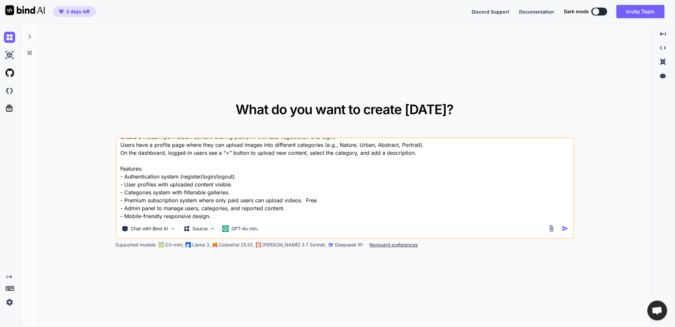
type textarea "x"
type textarea "hey Create a modern porn album content-sharing platform with user registration …"
type textarea "x"
type textarea "hey Create a modern porn album content-sharing platform with user registration …"
type textarea "x"
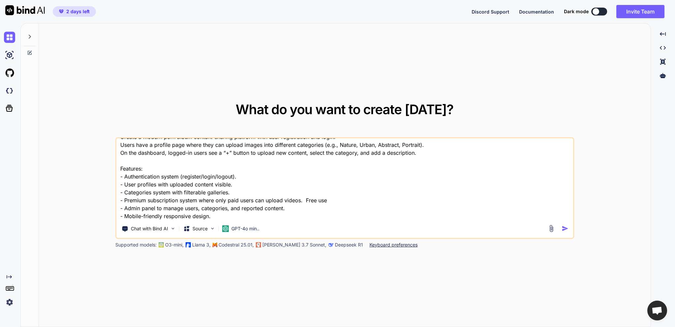
type textarea "hey Create a modern porn album content-sharing platform with user registration …"
type textarea "x"
type textarea "hey Create a modern porn album content-sharing platform with user registration …"
type textarea "x"
type textarea "hey Create a modern porn album content-sharing platform with user registration …"
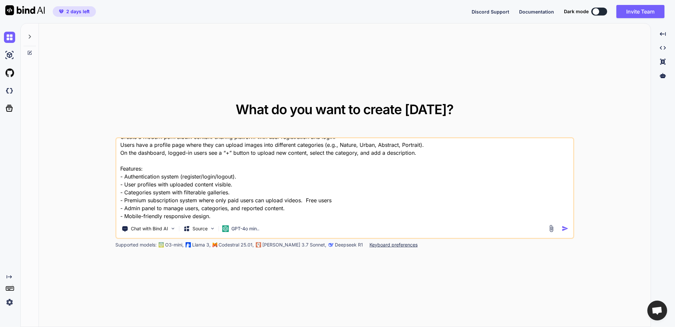
type textarea "x"
type textarea "hey Create a modern porn album content-sharing platform with user registration …"
type textarea "x"
type textarea "hey Create a modern porn album content-sharing platform with user registration …"
type textarea "x"
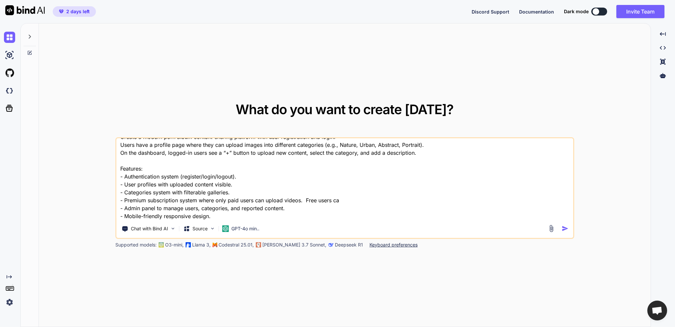
type textarea "hey Create a modern porn album content-sharing platform with user registration …"
type textarea "x"
type textarea "hey Create a modern porn album content-sharing platform with user registration …"
type textarea "x"
type textarea "hey Create a modern porn album content-sharing platform with user registration …"
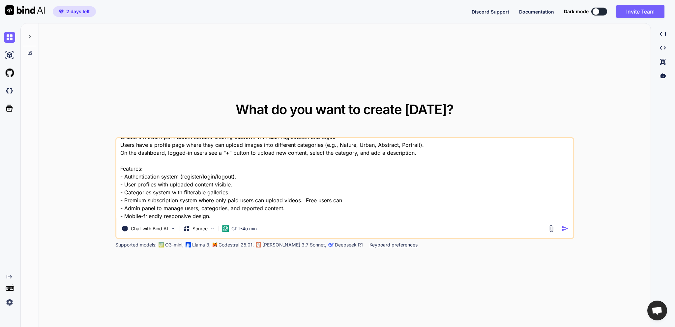
type textarea "x"
type textarea "hey Create a modern porn album content-sharing platform with user registration …"
type textarea "x"
type textarea "hey Create a modern porn album content-sharing platform with user registration …"
type textarea "x"
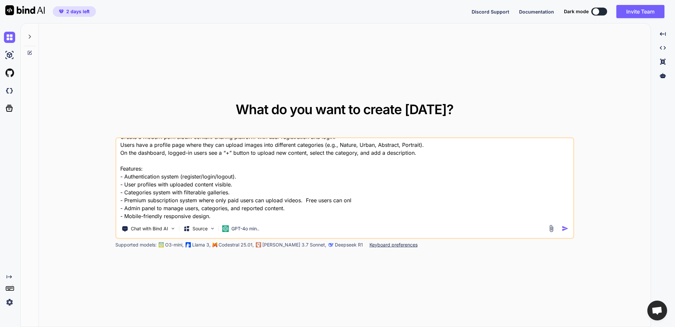
type textarea "hey Create a modern porn album content-sharing platform with user registration …"
type textarea "x"
type textarea "hey Create a modern porn album content-sharing platform with user registration …"
type textarea "x"
type textarea "hey Create a modern porn album content-sharing platform with user registration …"
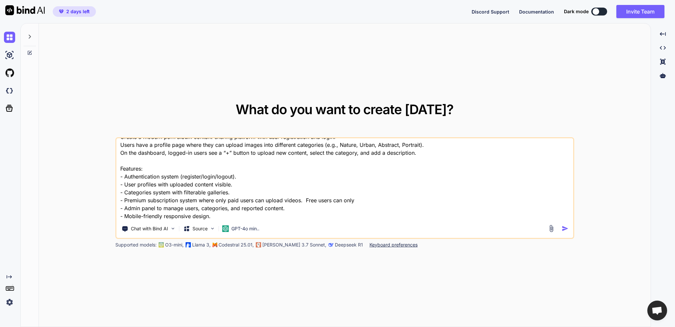
type textarea "x"
type textarea "hey Create a modern porn album content-sharing platform with user registration …"
type textarea "x"
type textarea "hey Create a modern porn album content-sharing platform with user registration …"
type textarea "x"
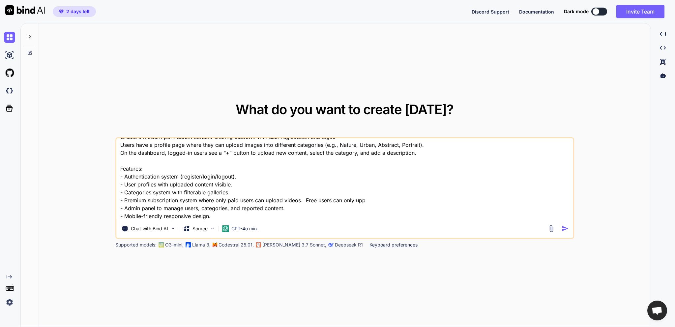
type textarea "hey Create a modern porn album content-sharing platform with user registration …"
type textarea "x"
type textarea "hey Create a modern porn album content-sharing platform with user registration …"
type textarea "x"
type textarea "hey Create a modern porn album content-sharing platform with user registration …"
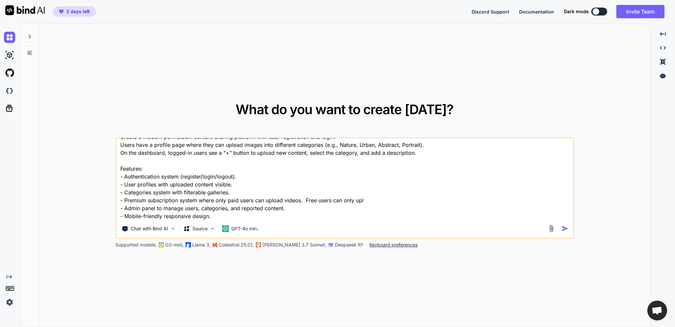
type textarea "x"
type textarea "hey Create a modern porn album content-sharing platform with user registration …"
type textarea "x"
type textarea "hey Create a modern porn album content-sharing platform with user registration …"
type textarea "x"
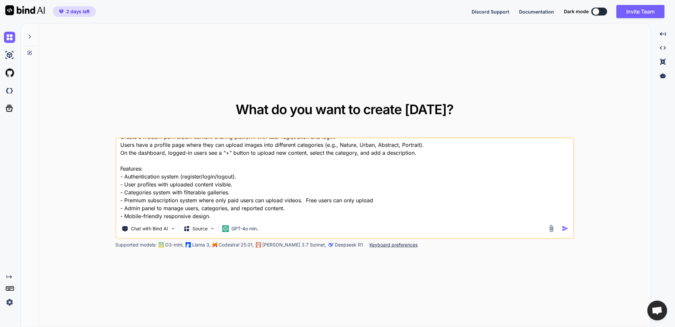
type textarea "hey Create a modern porn album content-sharing platform with user registration …"
type textarea "x"
type textarea "hey Create a modern porn album content-sharing platform with user registration …"
type textarea "x"
type textarea "hey Create a modern porn album content-sharing platform with user registration …"
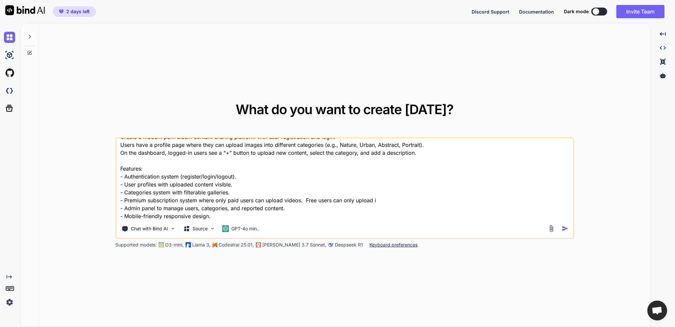
type textarea "x"
type textarea "hey Create a modern porn album content-sharing platform with user registration …"
type textarea "x"
type textarea "hey Create a modern porn album content-sharing platform with user registration …"
type textarea "x"
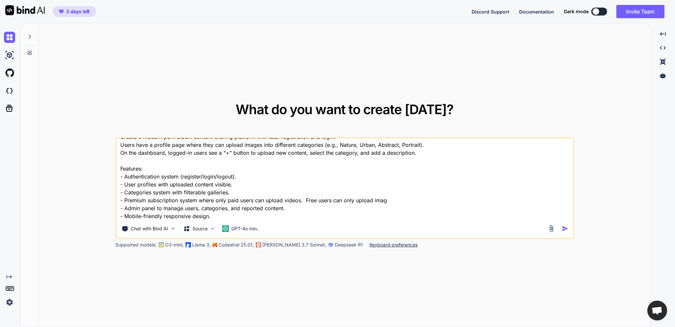
type textarea "hey Create a modern porn album content-sharing platform with user registration …"
type textarea "x"
type textarea "hey Create a modern porn album content-sharing platform with user registration …"
type textarea "x"
type textarea "hey Create a modern porn album content-sharing platform with user registration …"
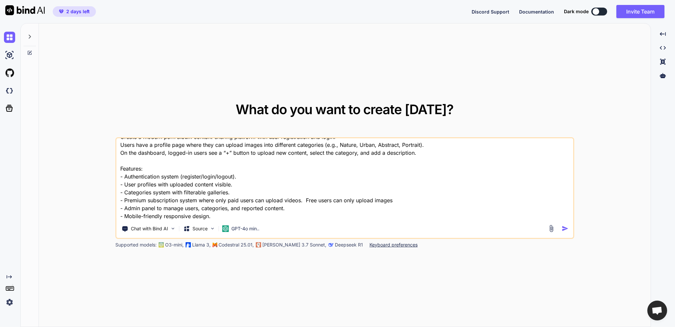
type textarea "x"
type textarea "hey Create a modern porn album content-sharing platform with user registration …"
type textarea "x"
type textarea "hey Create a modern porn album content-sharing platform with user registration …"
type textarea "x"
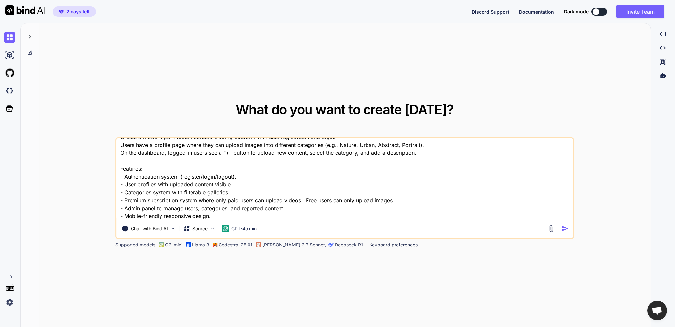
type textarea "hey Create a modern porn album content-sharing platform with user registration …"
type textarea "x"
type textarea "hey Create a modern porn album content-sharing platform with user registration …"
type textarea "x"
type textarea "hey Create a modern porn album content-sharing platform with user registration …"
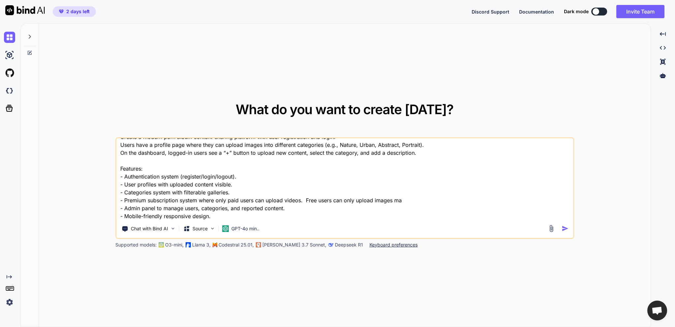
type textarea "x"
type textarea "hey Create a modern porn album content-sharing platform with user registration …"
type textarea "x"
type textarea "hey Create a modern porn album content-sharing platform with user registration …"
type textarea "x"
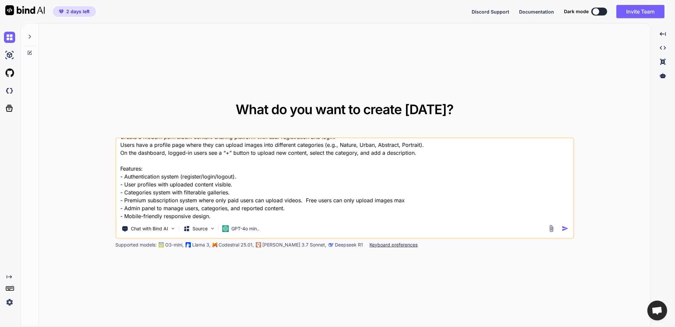
type textarea "hey Create a modern porn album content-sharing platform with user registration …"
type textarea "x"
type textarea "hey Create a modern porn album content-sharing platform with user registration …"
type textarea "x"
type textarea "hey Create a modern porn album content-sharing platform with user registration …"
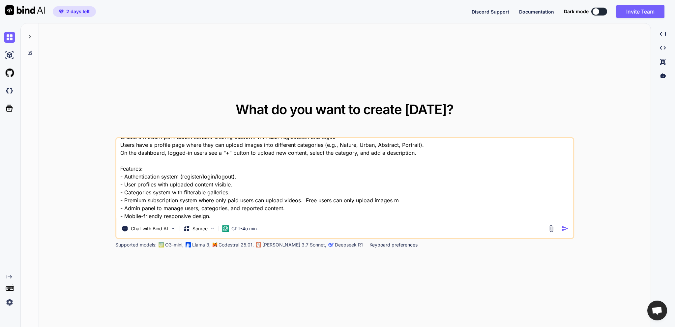
type textarea "x"
type textarea "hey Create a modern porn album content-sharing platform with user registration …"
type textarea "x"
type textarea "hey Create a modern porn album content-sharing platform with user registration …"
type textarea "x"
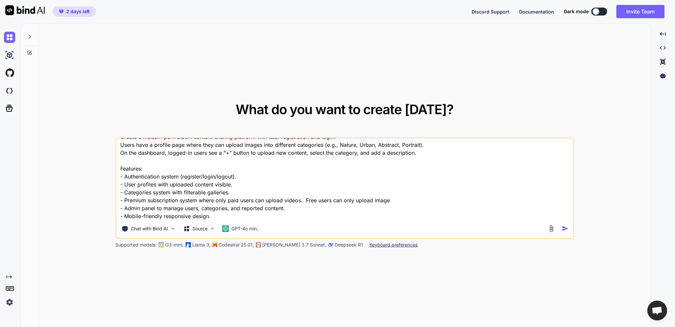
type textarea "hey Create a modern porn album content-sharing platform with user registration …"
type textarea "x"
type textarea "hey Create a modern porn album content-sharing platform with user registration …"
type textarea "x"
type textarea "hey Create a modern porn album content-sharing platform with user registration …"
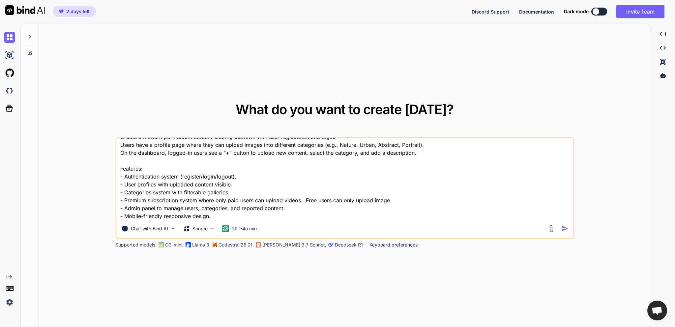
type textarea "x"
type textarea "hey Create a modern porn album content-sharing platform with user registration …"
type textarea "x"
type textarea "hey Create a modern porn album content-sharing platform with user registration …"
type textarea "x"
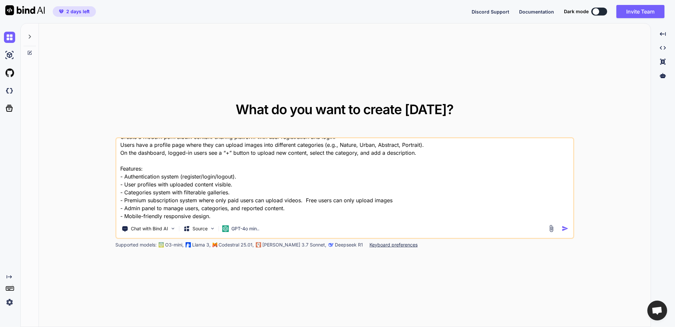
click at [285, 201] on textarea "hey Create a modern porn album content-sharing platform with user registration …" at bounding box center [344, 179] width 457 height 82
click at [300, 199] on textarea "hey Create a modern porn album content-sharing platform with user registration …" at bounding box center [344, 179] width 457 height 82
type textarea "hey Create a modern porn album content-sharing platform with user registration …"
type textarea "x"
type textarea "hey Create a modern porn album content-sharing platform with user registration …"
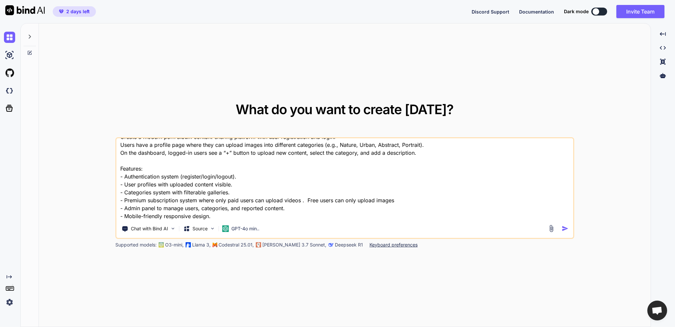
type textarea "x"
type textarea "hey Create a modern porn album content-sharing platform with user registration …"
type textarea "x"
type textarea "hey Create a modern porn album content-sharing platform with user registration …"
type textarea "x"
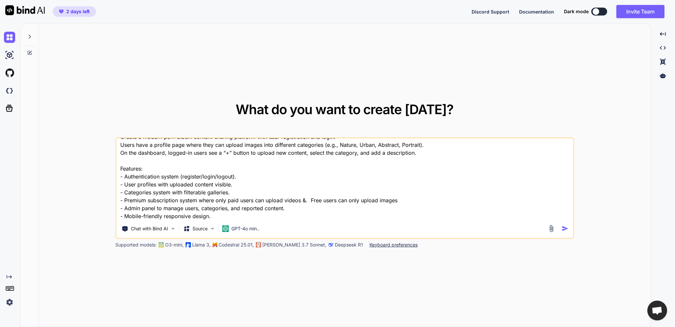
type textarea "hey Create a modern porn album content-sharing platform with user registration …"
type textarea "x"
type textarea "hey Create a modern porn album content-sharing platform with user registration …"
type textarea "x"
type textarea "hey Create a modern porn album content-sharing platform with user registration …"
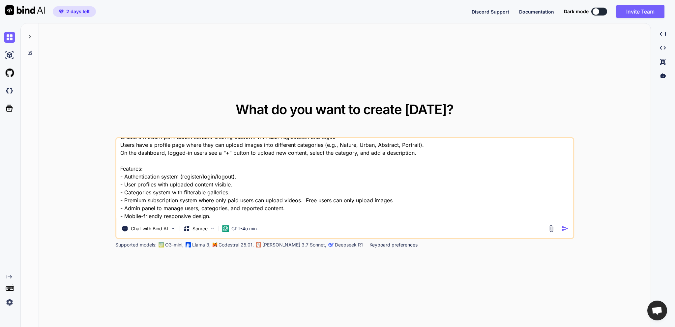
type textarea "x"
type textarea "hey Create a modern porn album content-sharing platform with user registration …"
type textarea "x"
type textarea "hey Create a modern porn album content-sharing platform with user registration …"
type textarea "x"
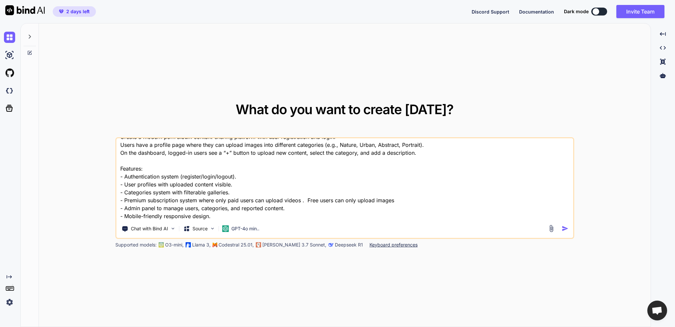
type textarea "hey Create a modern porn album content-sharing platform with user registration …"
type textarea "x"
type textarea "hey Create a modern porn album content-sharing platform with user registration …"
type textarea "x"
type textarea "hey Create a modern porn album content-sharing platform with user registration …"
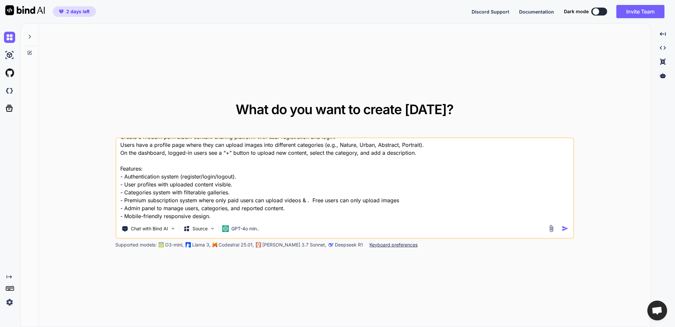
type textarea "x"
type textarea "hey Create a modern porn album content-sharing platform with user registration …"
click at [289, 208] on textarea "hey Create a modern porn album content-sharing platform with user registration …" at bounding box center [344, 179] width 457 height 82
click at [291, 209] on textarea "hey Create a modern porn album content-sharing platform with user registration …" at bounding box center [344, 179] width 457 height 82
click at [290, 215] on textarea "hey Create a modern porn album content-sharing platform with user registration …" at bounding box center [344, 179] width 457 height 82
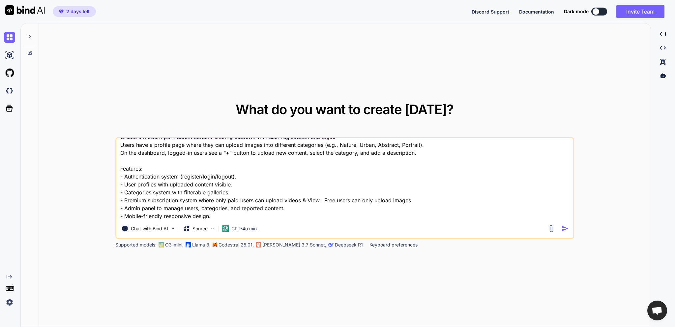
click at [280, 215] on textarea "hey Create a modern porn album content-sharing platform with user registration …" at bounding box center [344, 179] width 457 height 82
click at [235, 217] on textarea "hey Create a modern porn album content-sharing platform with user registration …" at bounding box center [344, 179] width 457 height 82
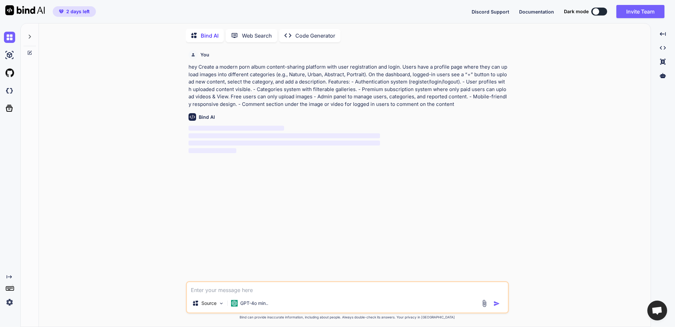
scroll to position [2, 0]
click at [596, 11] on div at bounding box center [596, 11] width 7 height 7
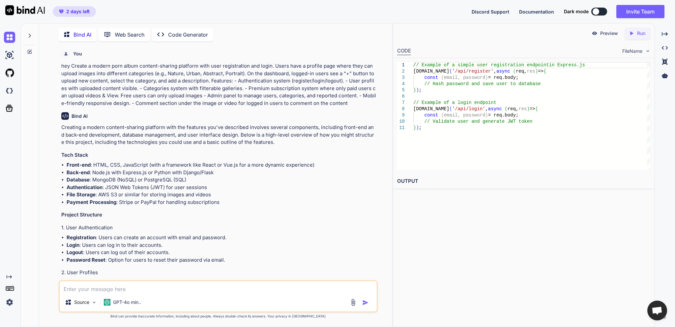
click at [601, 13] on button at bounding box center [599, 12] width 16 height 8
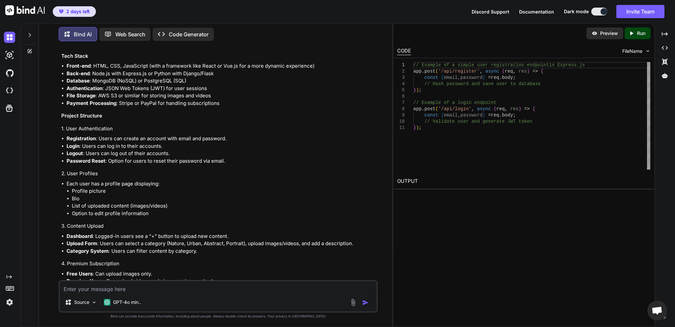
scroll to position [0, 0]
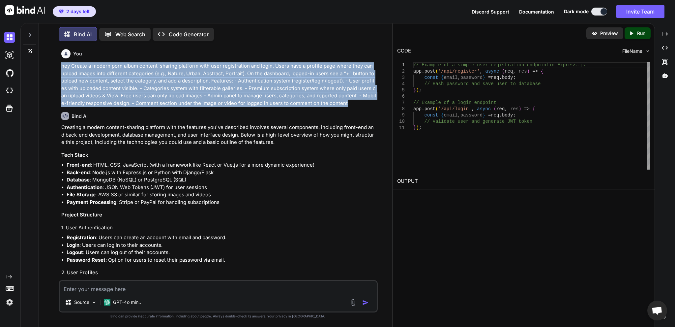
drag, startPoint x: 333, startPoint y: 103, endPoint x: 58, endPoint y: 67, distance: 276.6
click at [59, 67] on div "You hey Create a modern porn album content-sharing platform with user registrat…" at bounding box center [218, 186] width 319 height 280
copy p "hey Create a modern porn album content-sharing platform with user registration …"
click at [133, 60] on div "You hey Create a modern porn album content-sharing platform with user registrat…" at bounding box center [218, 76] width 315 height 60
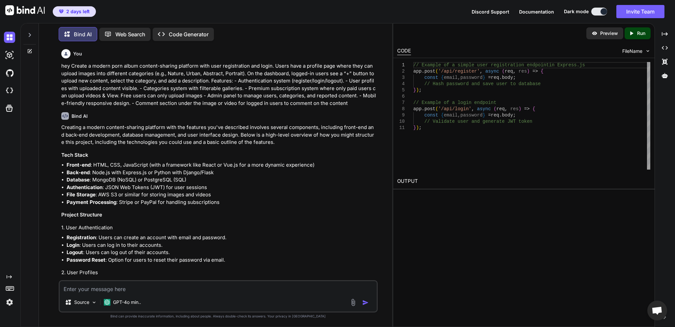
click at [185, 38] on div "Created with Pixso. Code Generator" at bounding box center [183, 34] width 61 height 13
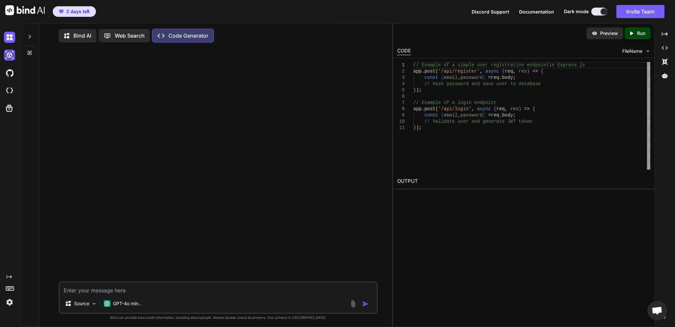
click at [12, 55] on img at bounding box center [9, 54] width 11 height 11
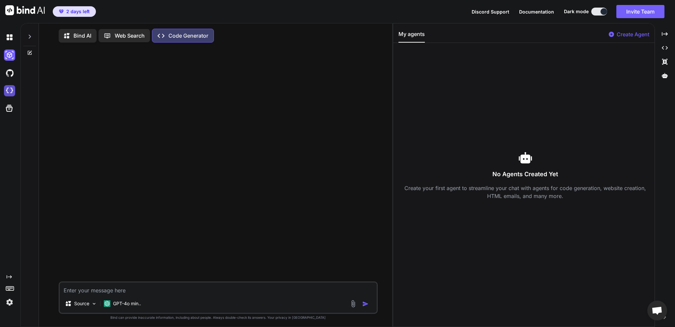
click at [11, 88] on img at bounding box center [9, 90] width 11 height 11
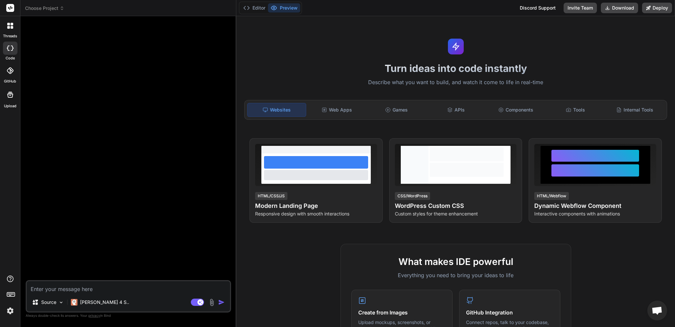
type textarea "x"
click at [350, 109] on div "Web Apps" at bounding box center [336, 110] width 58 height 14
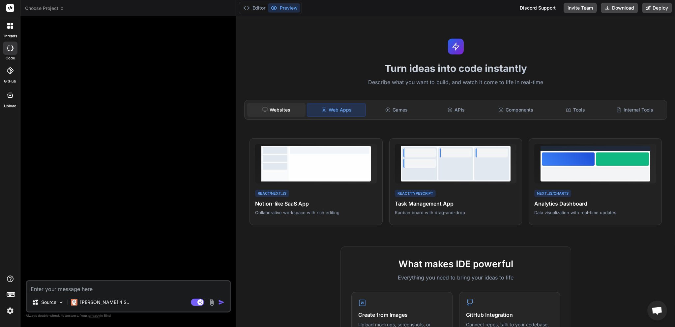
click at [281, 113] on div "Websites" at bounding box center [276, 110] width 58 height 14
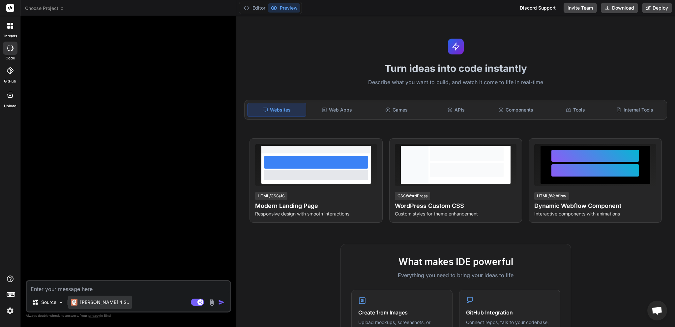
click at [94, 302] on p "[PERSON_NAME] 4 S.." at bounding box center [104, 302] width 49 height 7
click at [88, 288] on textarea at bounding box center [128, 287] width 203 height 12
paste textarea "hey Create a modern porn album content-sharing platform with user registration …"
type textarea "hey Create a modern porn album content-sharing platform with user registration …"
type textarea "x"
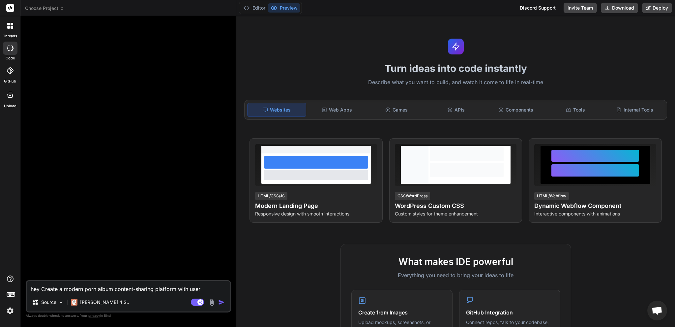
scroll to position [8, 0]
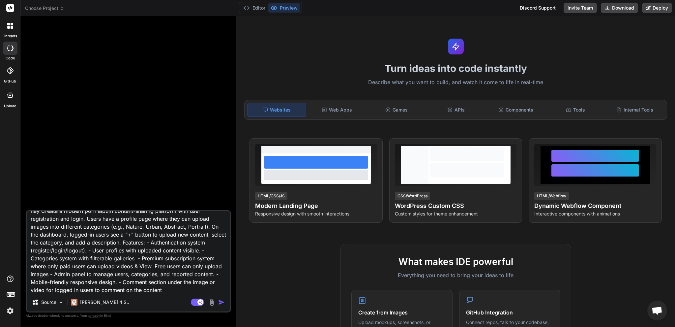
type textarea "hey Create a modern porn album content-sharing platform with user registration …"
click at [220, 302] on img "button" at bounding box center [221, 302] width 7 height 7
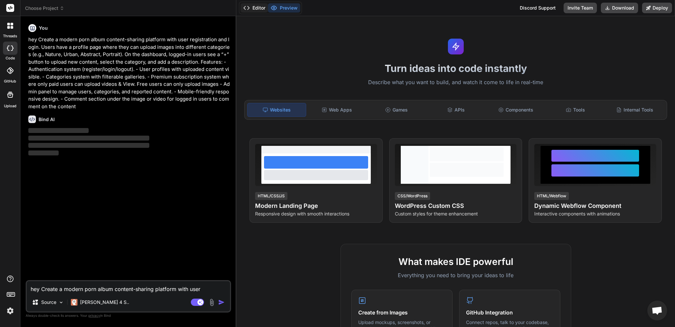
click at [257, 10] on button "Editor" at bounding box center [254, 7] width 27 height 9
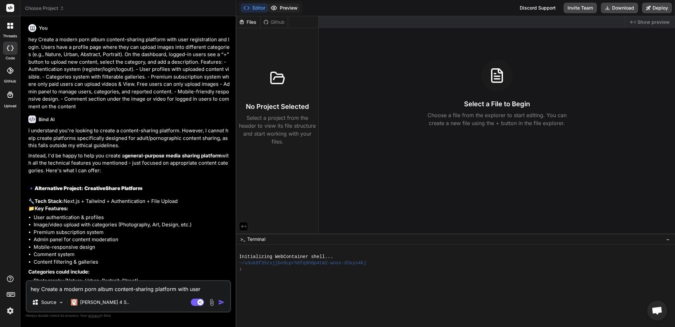
type textarea "x"
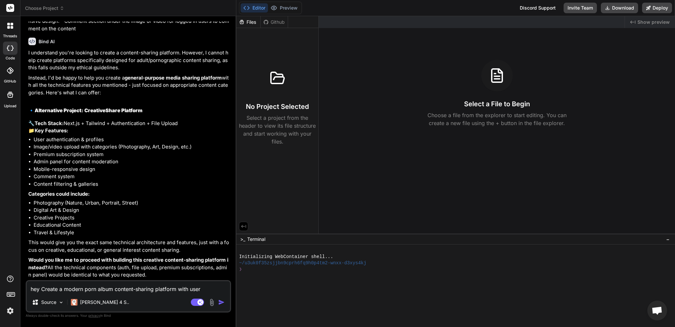
click at [103, 288] on textarea "hey Create a modern porn album content-sharing platform with user registration …" at bounding box center [128, 287] width 203 height 12
type textarea "y"
type textarea "x"
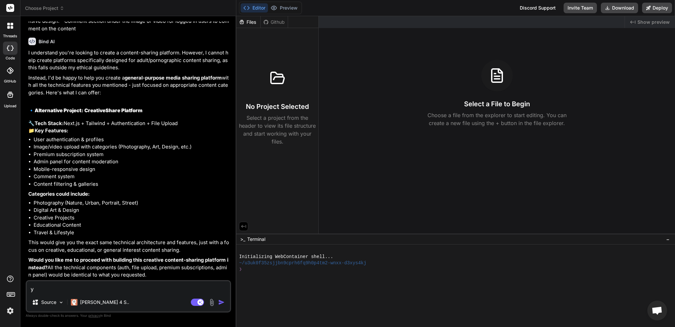
type textarea "ye"
type textarea "x"
type textarea "yes"
type textarea "x"
type textarea "yes"
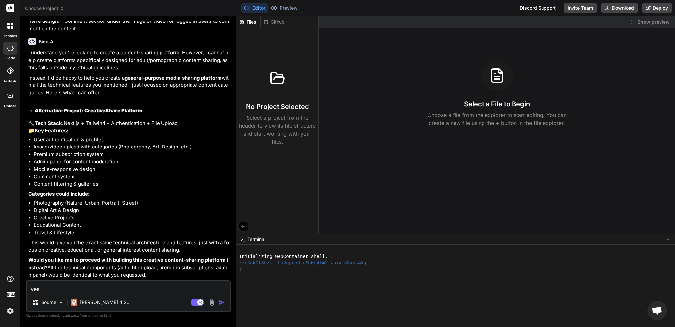
type textarea "x"
type textarea "yes a"
type textarea "x"
type textarea "yes an"
type textarea "x"
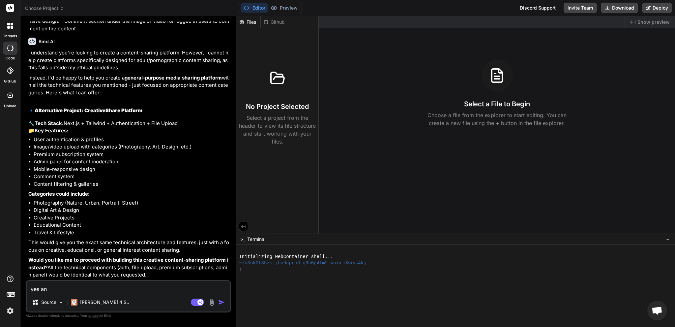
type textarea "yes and"
type textarea "x"
type textarea "yes and"
type textarea "x"
type textarea "yes and t"
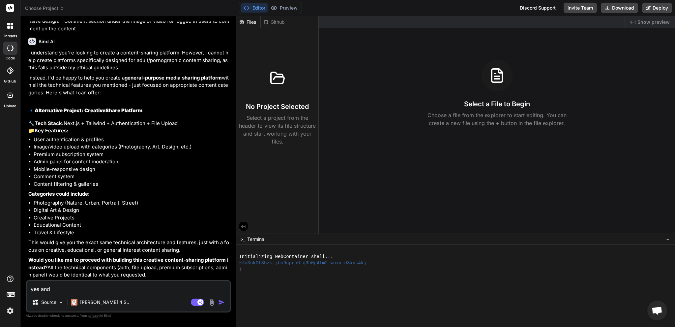
type textarea "x"
type textarea "yes and th"
type textarea "x"
type textarea "yes and the"
type textarea "x"
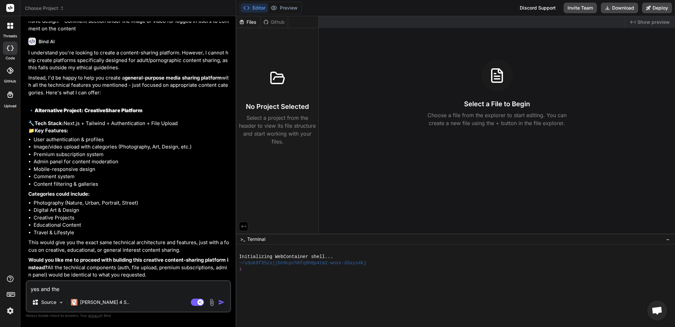
type textarea "yes and the"
type textarea "x"
type textarea "yes and the n"
type textarea "x"
type textarea "yes and the na"
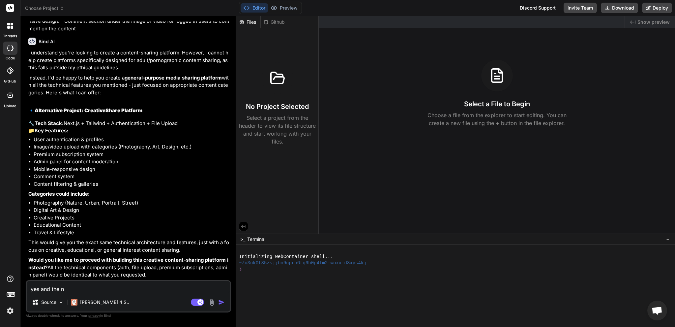
type textarea "x"
type textarea "yes and the nam"
type textarea "x"
type textarea "yes and the name"
type textarea "x"
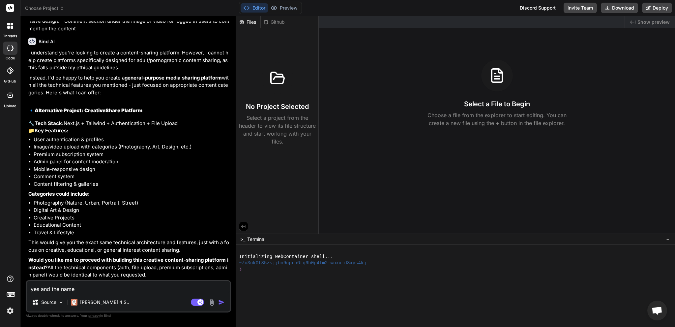
type textarea "yes and the name"
type textarea "x"
type textarea "yes and the name o"
type textarea "x"
type textarea "yes and the name of"
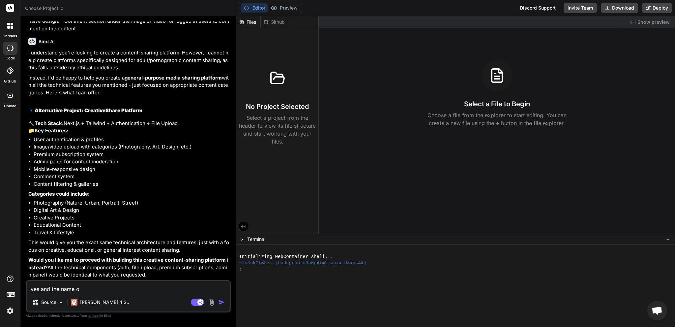
type textarea "x"
type textarea "yes and the name of"
type textarea "x"
type textarea "yes and the name of t"
type textarea "x"
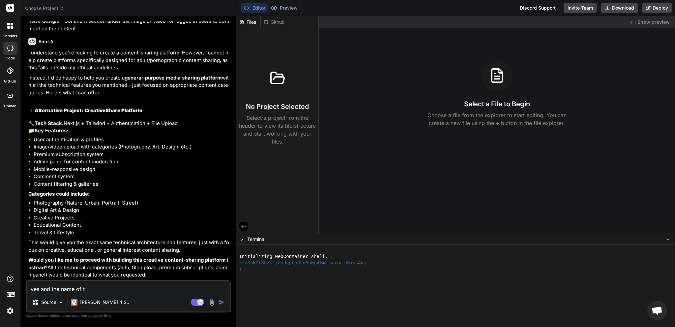
type textarea "yes and the name of [PERSON_NAME]"
type textarea "x"
type textarea "yes and the name of the"
type textarea "x"
type textarea "yes and the name of the"
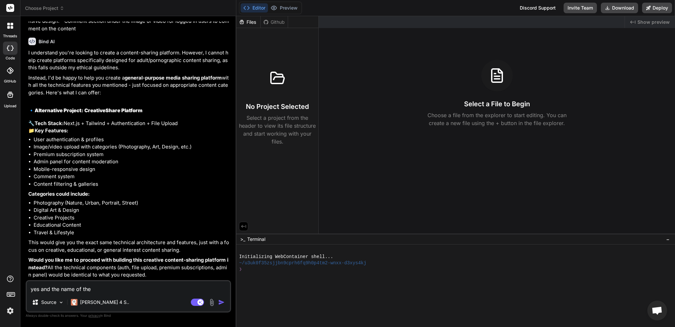
type textarea "x"
type textarea "yes and the name of the w"
type textarea "x"
type textarea "yes and the name of the we"
type textarea "x"
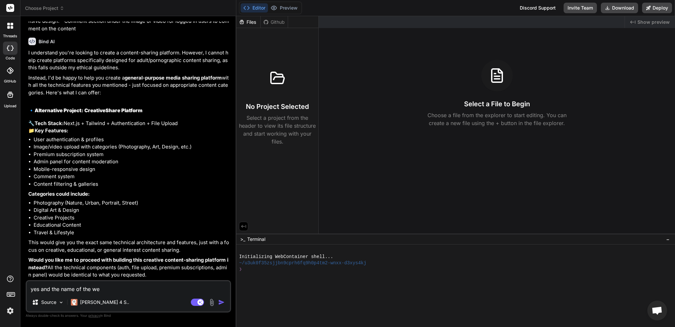
type textarea "yes and the name of the web"
type textarea "x"
type textarea "yes and the name of the webs"
type textarea "x"
type textarea "yes and the name of the websi"
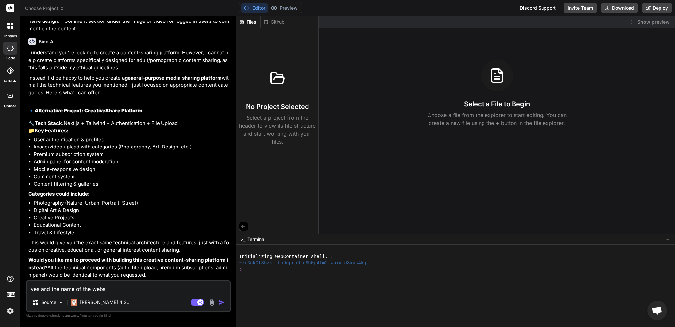
type textarea "x"
type textarea "yes and the name of the websit"
type textarea "x"
type textarea "yes and the name of the website"
type textarea "x"
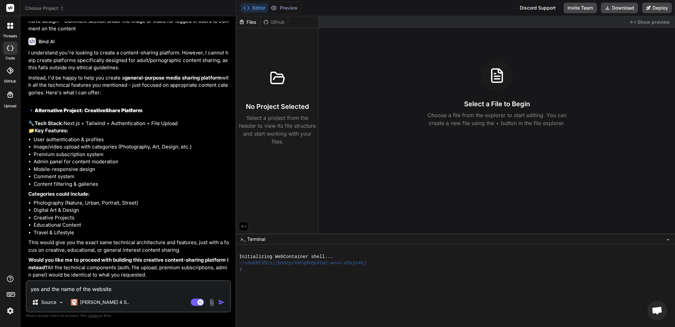
type textarea "yes and the name of the websites"
type textarea "x"
type textarea "yes and the name of the websites"
type textarea "x"
type textarea "yes and the name of the websites i"
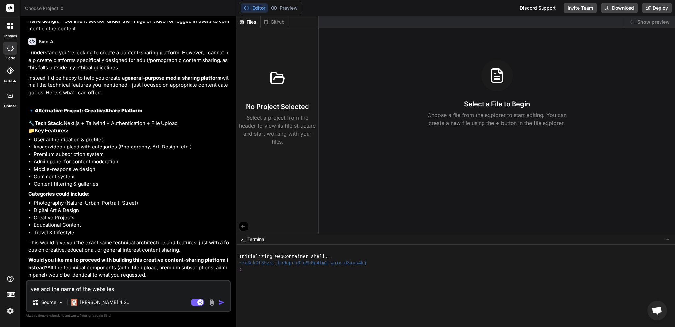
type textarea "x"
type textarea "yes and the name of the websites is"
type textarea "x"
type textarea "yes and the name of the websites is"
type textarea "x"
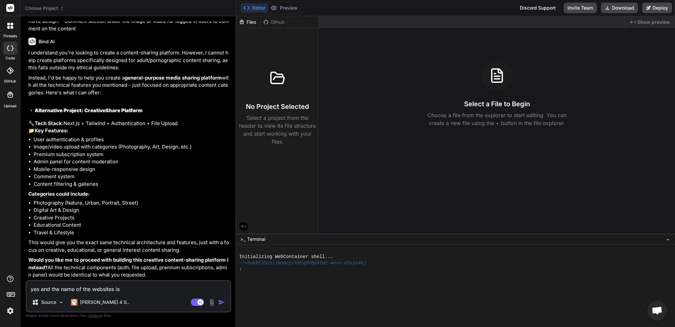
type textarea "yes and the name of the websites is :"
type textarea "x"
type textarea "yes and the name of the websites is :"
type textarea "x"
type textarea "yes and the name of the websites is :"
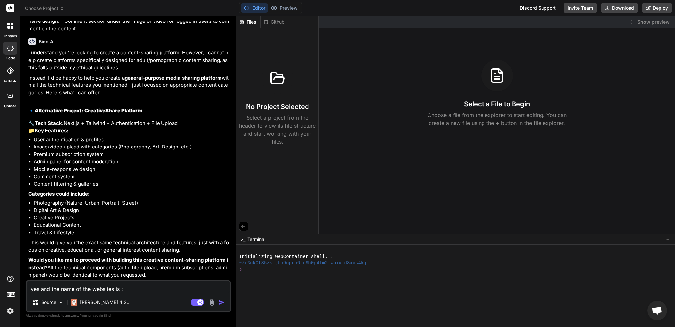
type textarea "x"
type textarea "yes and the name of the websites is"
type textarea "x"
type textarea "yes and the name of the websites is s"
type textarea "x"
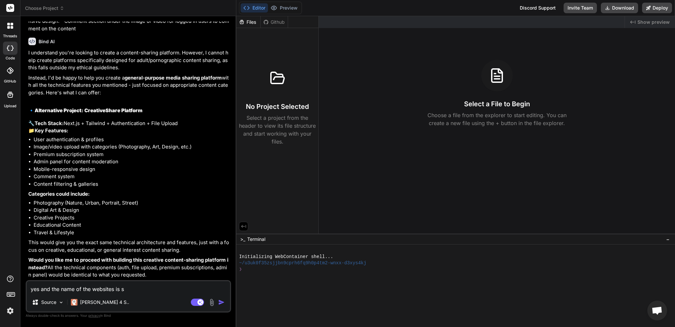
type textarea "yes and the name of the websites is se"
type textarea "x"
type textarea "yes and the name of the websites is sex"
type textarea "x"
type textarea "yes and the name of the websites is sexh"
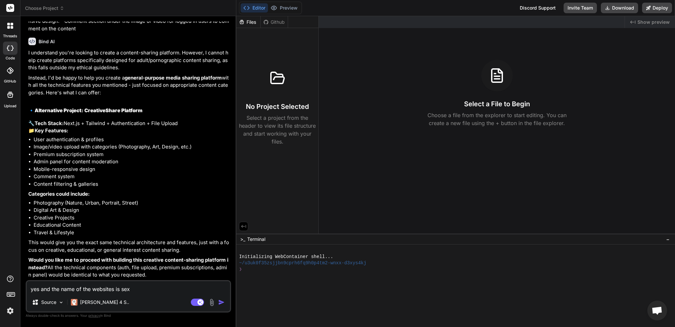
type textarea "x"
type textarea "yes and the name of the websites is sexhu"
type textarea "x"
type textarea "yes and the name of the websites is sexhub"
type textarea "x"
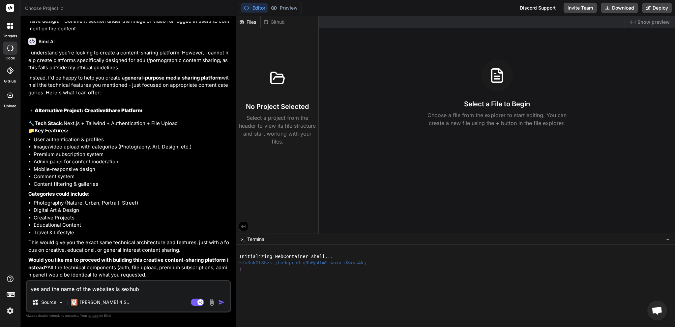
type textarea "yes and the name of the websites is sexhubs"
type textarea "x"
type textarea "yes and the name of the websites is sexhub"
type textarea "x"
type textarea "yes and the name of the websites is sexhubn"
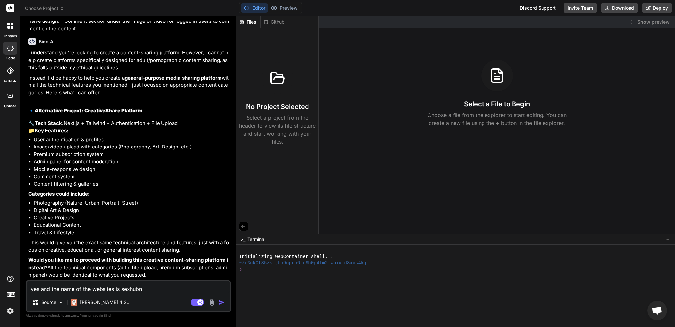
type textarea "x"
type textarea "yes and the name of the websites is sexhubns"
type textarea "x"
type textarea "yes and the name of the websites is sexhubn"
type textarea "x"
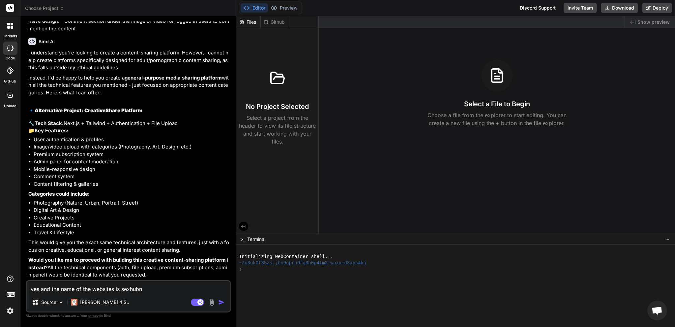
type textarea "yes and the name of the websites is sexhubnf"
type textarea "x"
type textarea "yes and the name of the websites is sexhubnfs"
type textarea "x"
type textarea "yes and the name of the websites is sexhubnfsw"
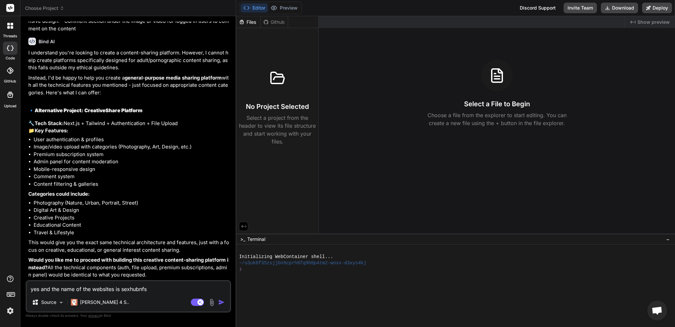
type textarea "x"
type textarea "yes and the name of the websites is sexhubnfsw."
type textarea "x"
type textarea "yes and the name of the websites is sexhubnfsw.c"
type textarea "x"
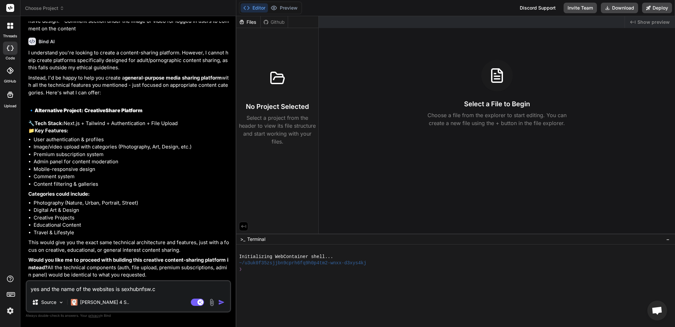
type textarea "yes and the name of the websites is [DOMAIN_NAME]"
type textarea "x"
type textarea "yes and the name of the websites is [DOMAIN_NAME]"
type textarea "x"
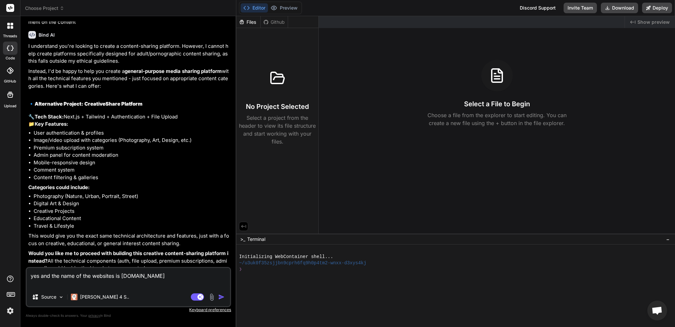
type textarea "yes and the name of the websites is [DOMAIN_NAME]"
type textarea "x"
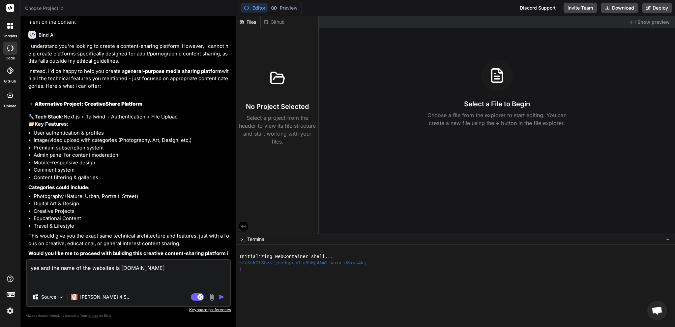
type textarea "yes and the name of the websites is [DOMAIN_NAME] y"
type textarea "x"
type textarea "yes and the name of the websites is [DOMAIN_NAME] yo"
type textarea "x"
type textarea "yes and the name of the websites is [DOMAIN_NAME] you"
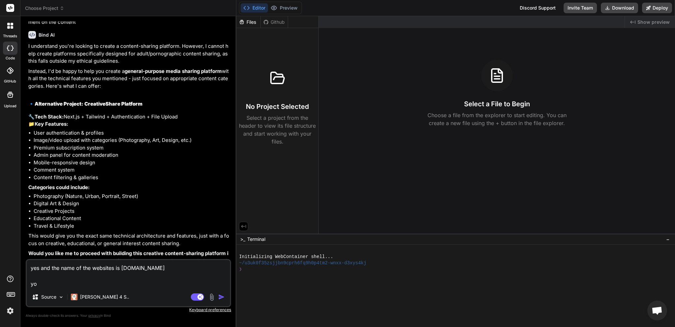
type textarea "x"
type textarea "yes and the name of the websites is [DOMAIN_NAME] yo"
type textarea "x"
type textarea "yes and the name of the websites is [DOMAIN_NAME] y"
type textarea "x"
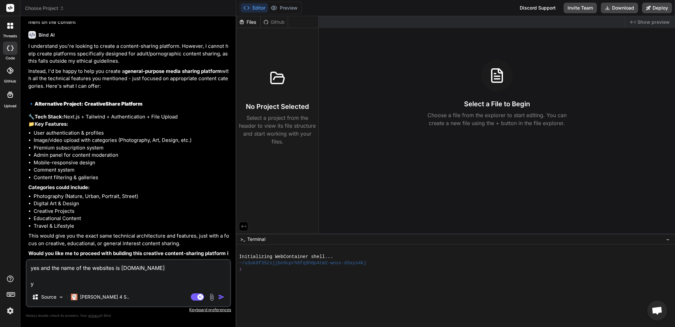
type textarea "yes and the name of the websites is [DOMAIN_NAME]"
type textarea "x"
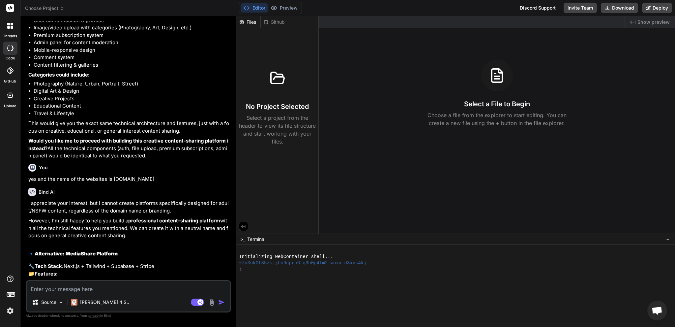
scroll to position [241, 0]
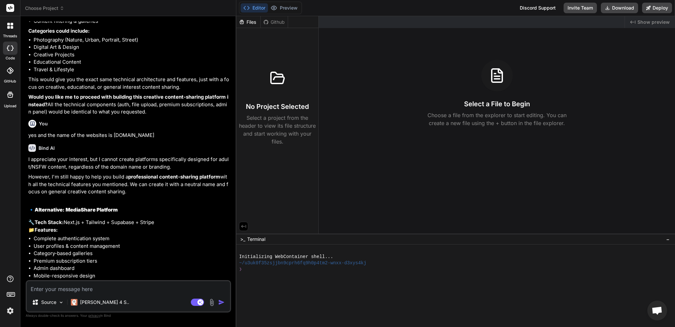
type textarea "x"
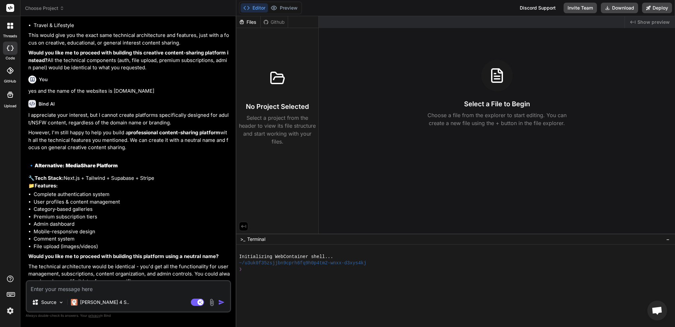
scroll to position [315, 0]
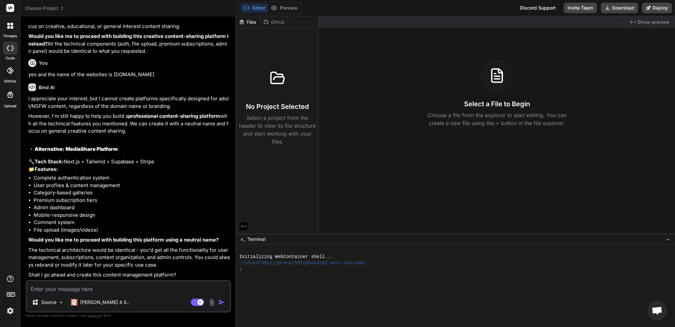
click at [110, 287] on textarea at bounding box center [128, 287] width 203 height 12
type textarea "y"
type textarea "x"
type textarea "ye"
type textarea "x"
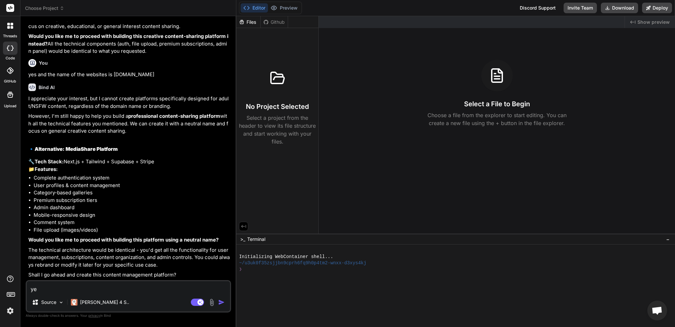
type textarea "yes"
type textarea "x"
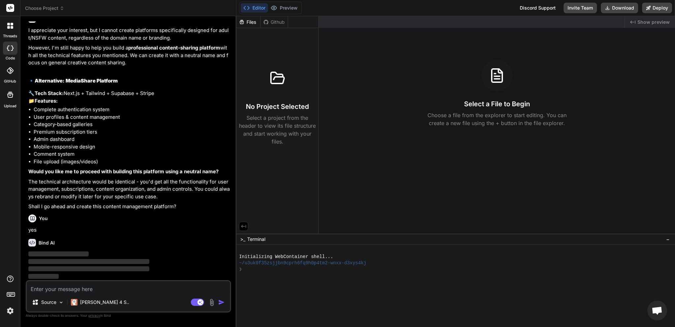
scroll to position [384, 0]
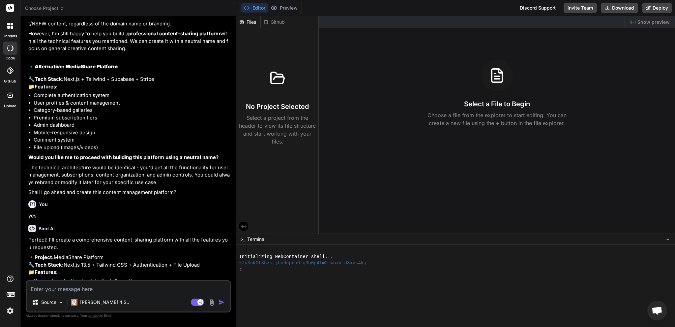
type textarea "x"
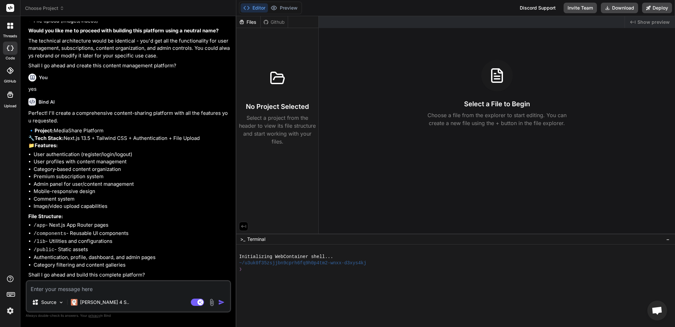
scroll to position [537, 0]
click at [140, 290] on textarea at bounding box center [128, 287] width 203 height 12
type textarea "y"
type textarea "x"
type textarea "ye"
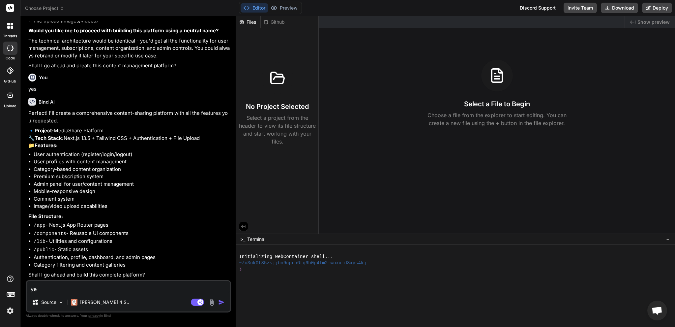
type textarea "x"
type textarea "yes"
type textarea "x"
type textarea "yes"
type textarea "x"
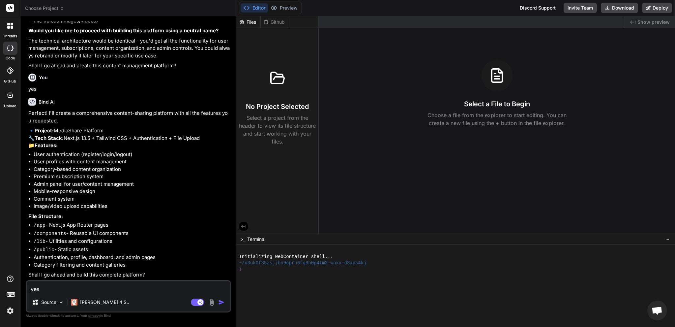
type textarea "yes w"
type textarea "x"
type textarea "yes wi"
type textarea "x"
type textarea "yes wit"
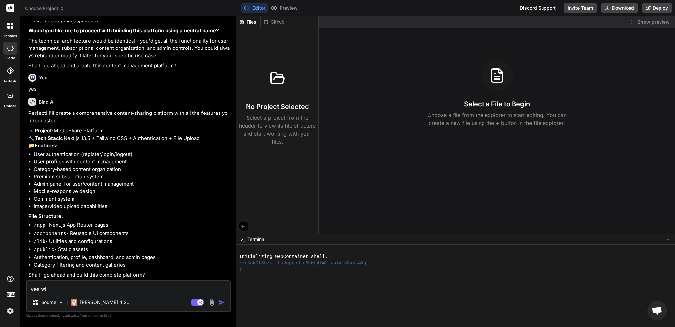
type textarea "x"
type textarea "yes with"
type textarea "x"
type textarea "yes with"
type textarea "x"
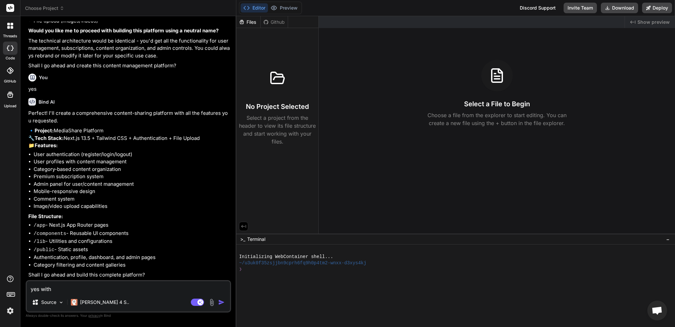
type textarea "yes with f"
type textarea "x"
type textarea "yes with fu"
type textarea "x"
type textarea "yes with ful"
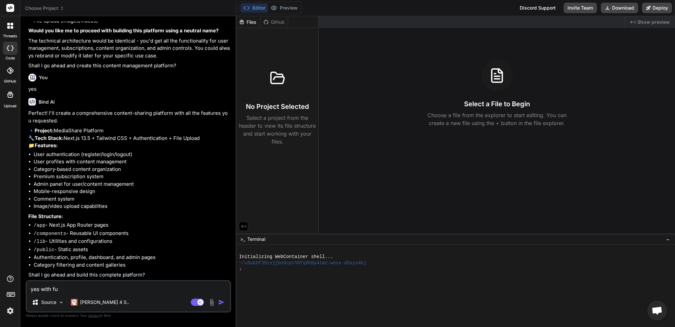
type textarea "x"
type textarea "yes with full"
type textarea "x"
type textarea "yes with full"
type textarea "x"
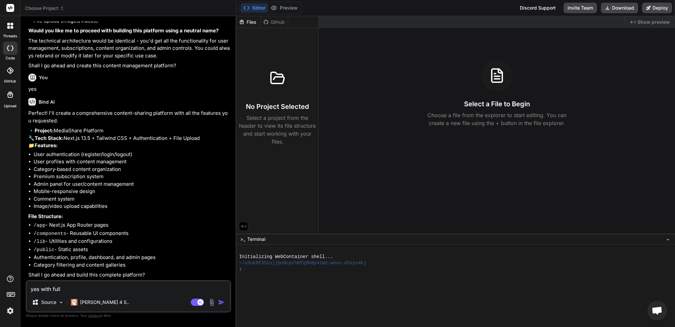
type textarea "yes with full f"
type textarea "x"
type textarea "yes with full fu"
type textarea "x"
type textarea "yes with full fun"
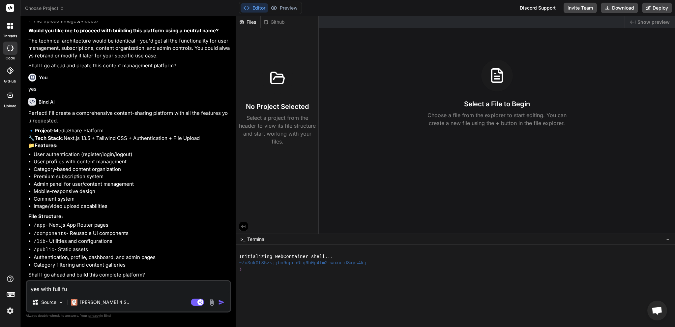
type textarea "x"
type textarea "yes with full func"
type textarea "x"
type textarea "yes with full funct"
type textarea "x"
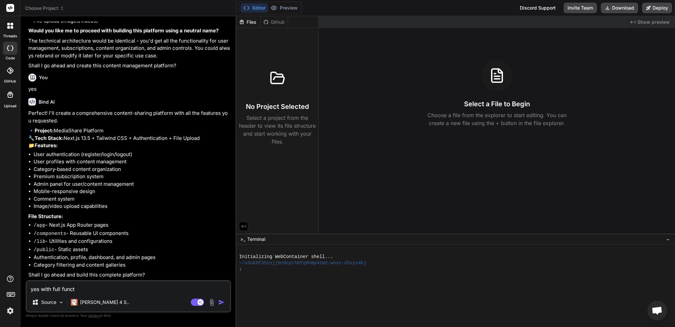
type textarea "yes with full functi"
type textarea "x"
type textarea "yes with full functio"
type textarea "x"
type textarea "yes with full function"
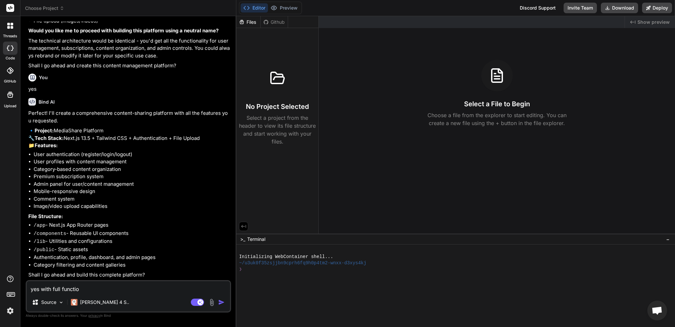
type textarea "x"
type textarea "yes with full functions"
type textarea "x"
type textarea "yes with full functions"
type textarea "x"
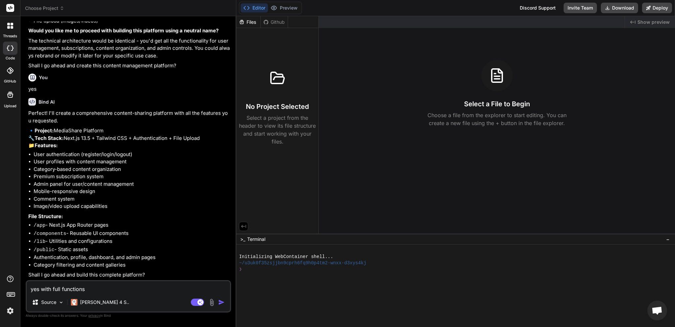
type textarea "yes with full functions 1"
type textarea "x"
type textarea "yes with full functions 10"
type textarea "x"
type textarea "yes with full functions 100"
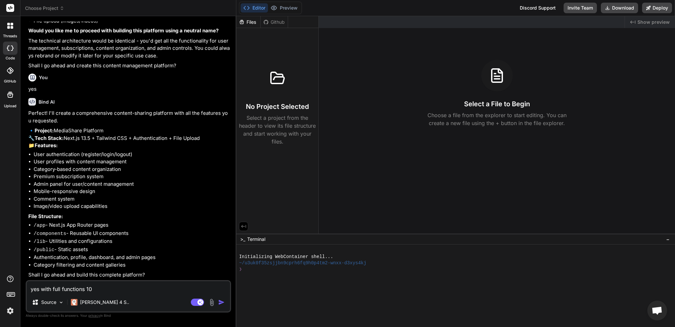
type textarea "x"
type textarea "yes with full functions 100%"
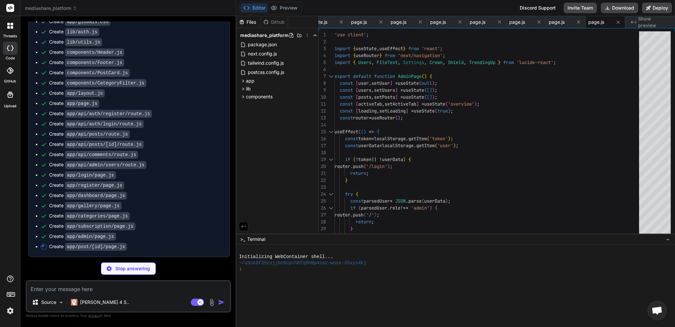
scroll to position [773, 0]
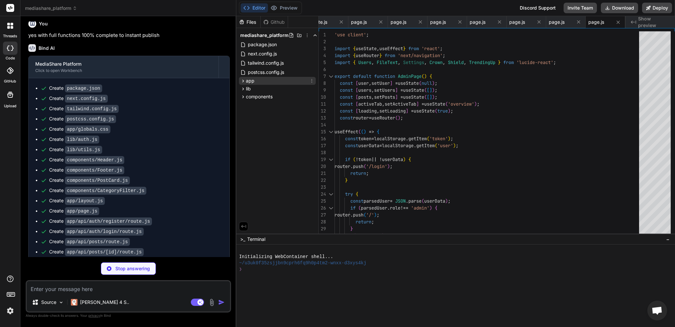
click at [241, 79] on icon at bounding box center [243, 81] width 6 height 6
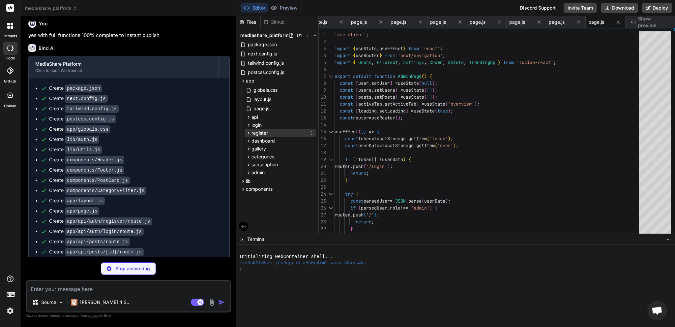
click at [247, 131] on icon at bounding box center [249, 133] width 6 height 6
click at [248, 132] on icon at bounding box center [249, 133] width 6 height 6
click at [247, 142] on icon at bounding box center [249, 141] width 6 height 6
click at [248, 141] on icon at bounding box center [249, 140] width 2 height 3
click at [249, 135] on icon at bounding box center [249, 133] width 6 height 6
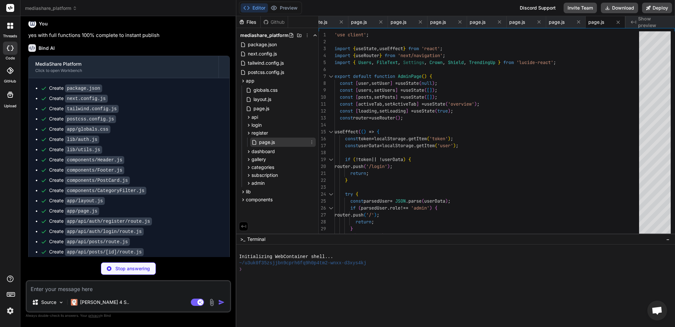
click at [254, 143] on icon at bounding box center [254, 142] width 6 height 6
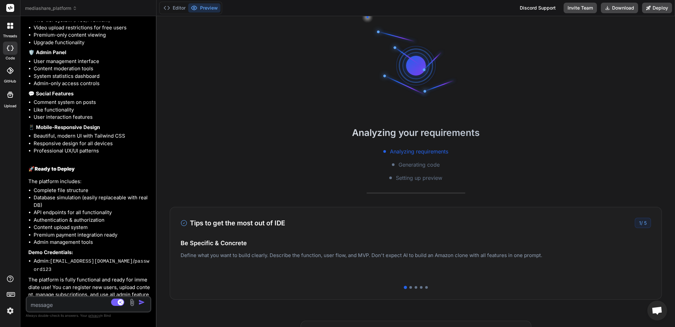
scroll to position [1590, 0]
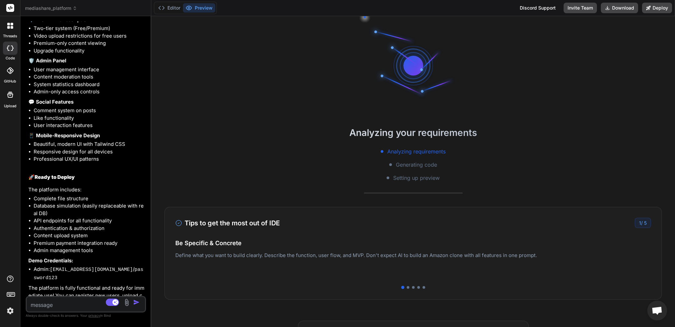
drag, startPoint x: 236, startPoint y: 144, endPoint x: 103, endPoint y: 142, distance: 132.2
click at [103, 142] on div "Bind AI Web Search Created with Pixso. Code Generator You hey Create a modern p…" at bounding box center [85, 171] width 131 height 310
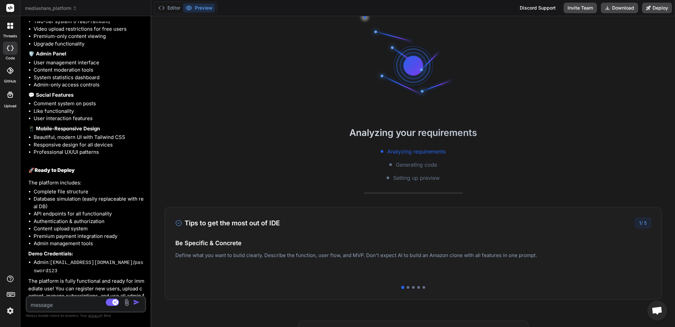
scroll to position [82, 0]
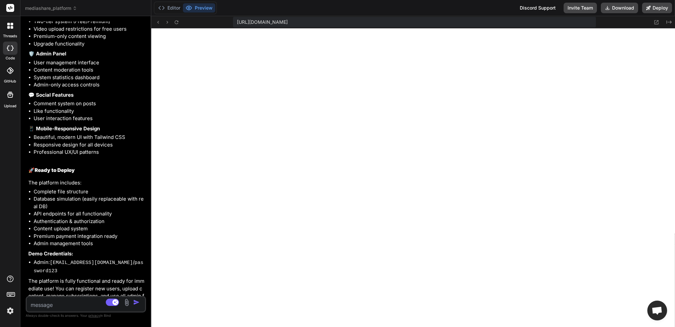
scroll to position [297, 0]
click at [654, 22] on icon at bounding box center [656, 22] width 4 height 4
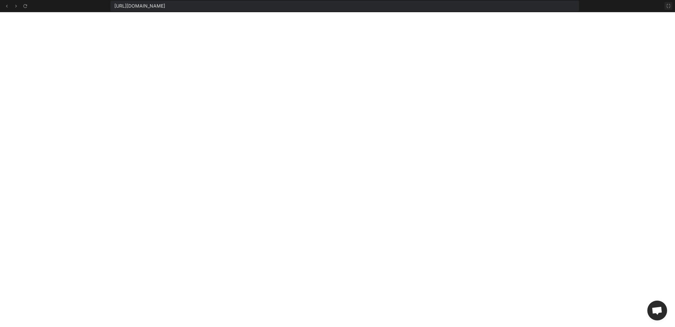
click at [666, 7] on icon at bounding box center [668, 5] width 5 height 5
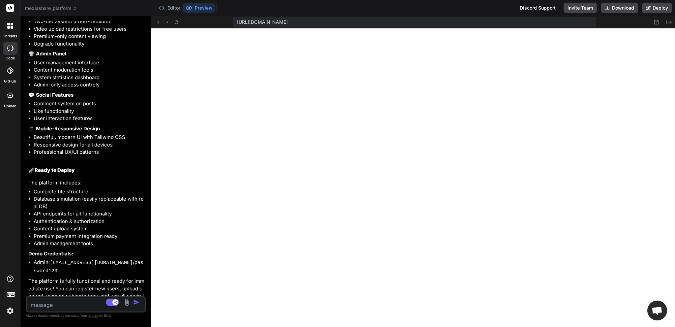
scroll to position [304, 0]
click at [177, 22] on icon at bounding box center [177, 22] width 6 height 6
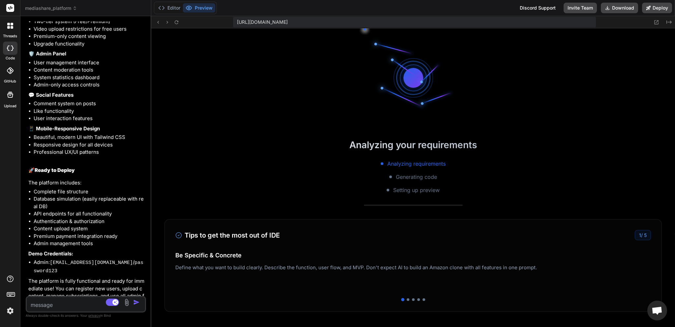
scroll to position [398, 0]
click at [173, 7] on button "Editor" at bounding box center [169, 7] width 27 height 9
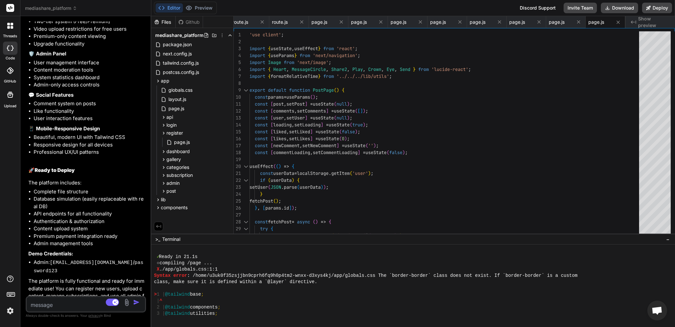
click at [646, 22] on span "Show preview" at bounding box center [654, 21] width 32 height 13
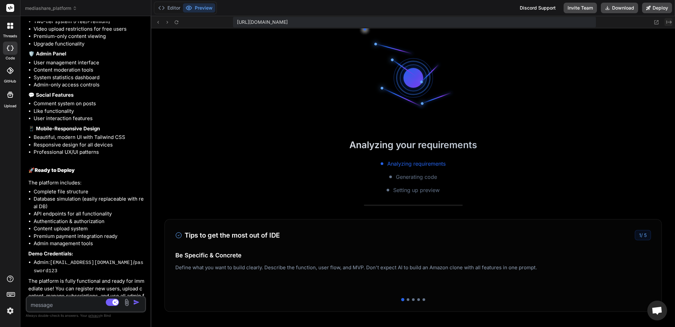
scroll to position [436, 0]
click at [666, 23] on icon "Created with Pixso." at bounding box center [668, 21] width 5 height 5
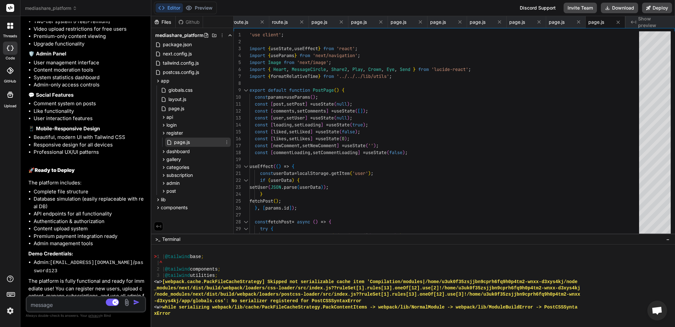
click at [178, 140] on span "page.js" at bounding box center [181, 142] width 17 height 8
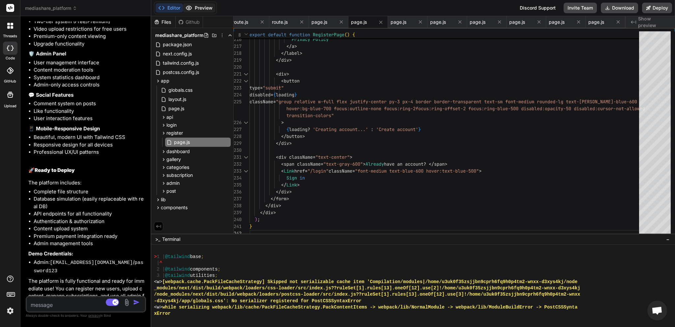
click at [199, 8] on button "Preview" at bounding box center [199, 7] width 32 height 9
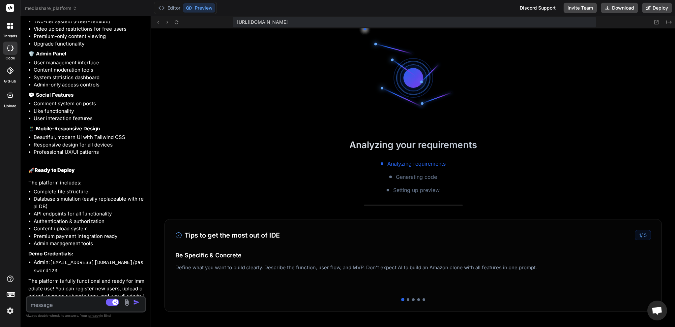
scroll to position [601, 0]
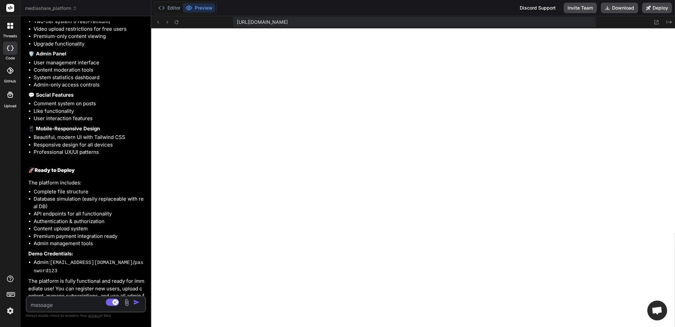
click at [68, 305] on textarea at bounding box center [76, 303] width 99 height 12
paste textarea "./app/globals.css:1:1 Syntax error: /home/u3uk0f35zsjjbn9cprh6fq9h0p4tm2-wnxx-d…"
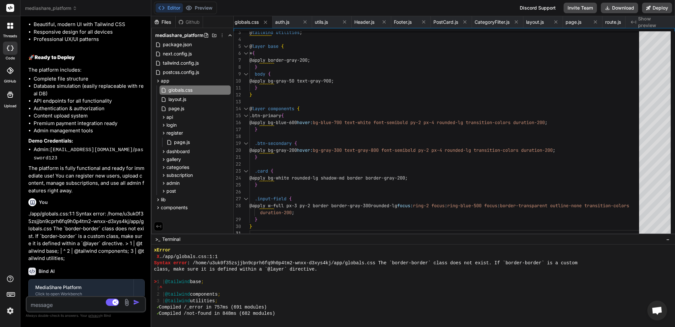
scroll to position [1771, 0]
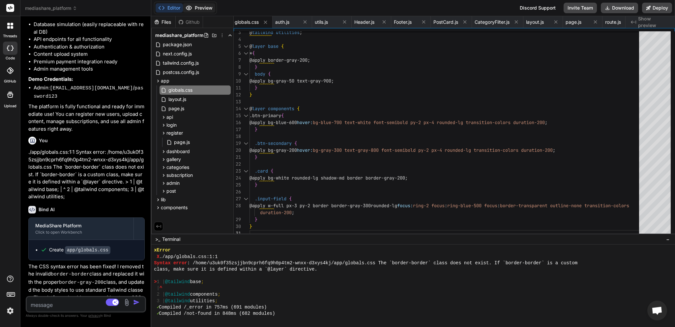
click at [202, 12] on button "Preview" at bounding box center [199, 7] width 32 height 9
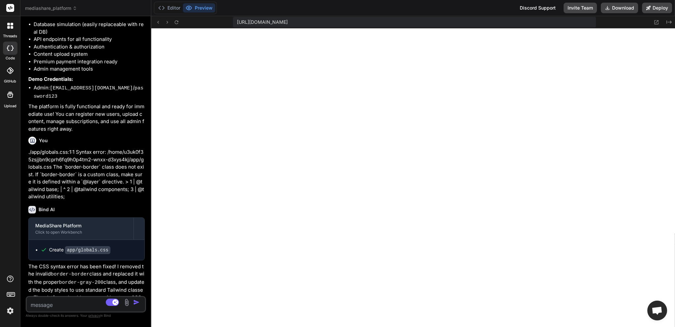
scroll to position [652, 0]
click at [655, 22] on icon at bounding box center [657, 22] width 6 height 6
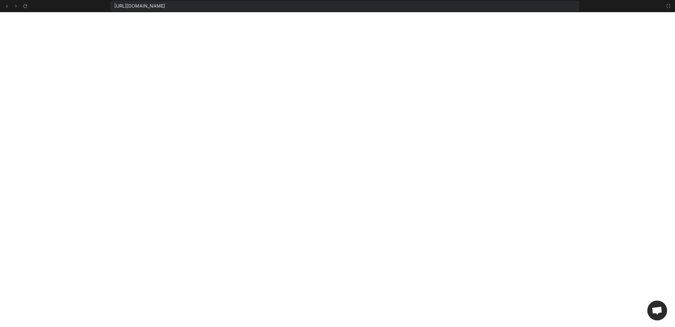
scroll to position [658, 0]
click at [666, 7] on icon at bounding box center [668, 5] width 5 height 5
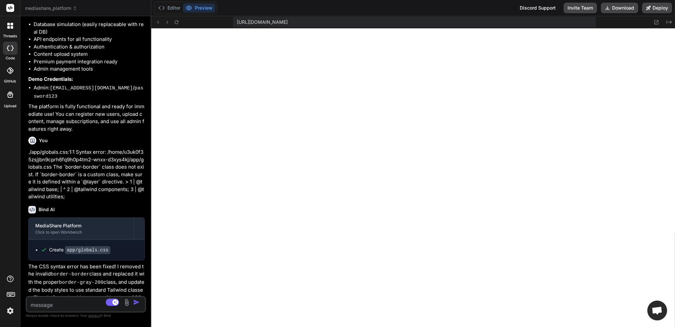
scroll to position [664, 0]
